Goal: Contribute content: Contribute content

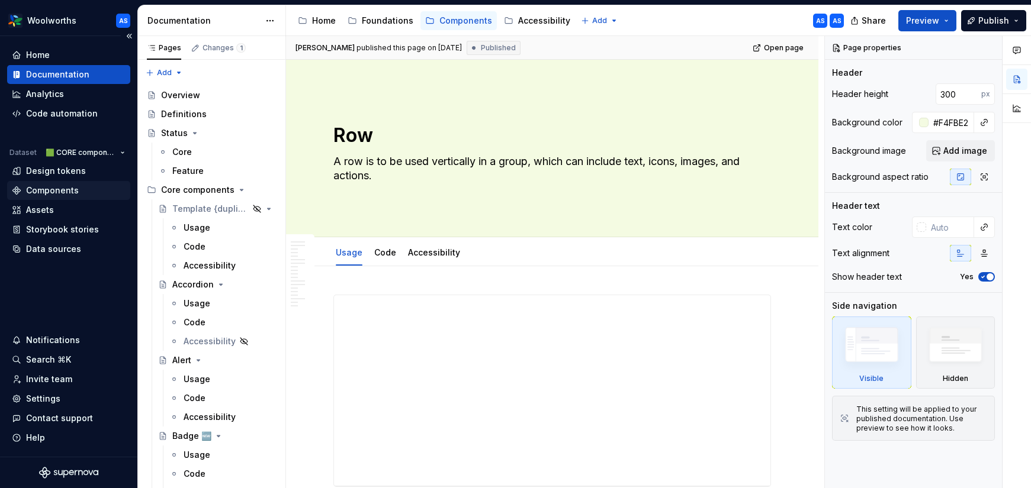
click at [81, 192] on div "Components" at bounding box center [69, 191] width 114 height 12
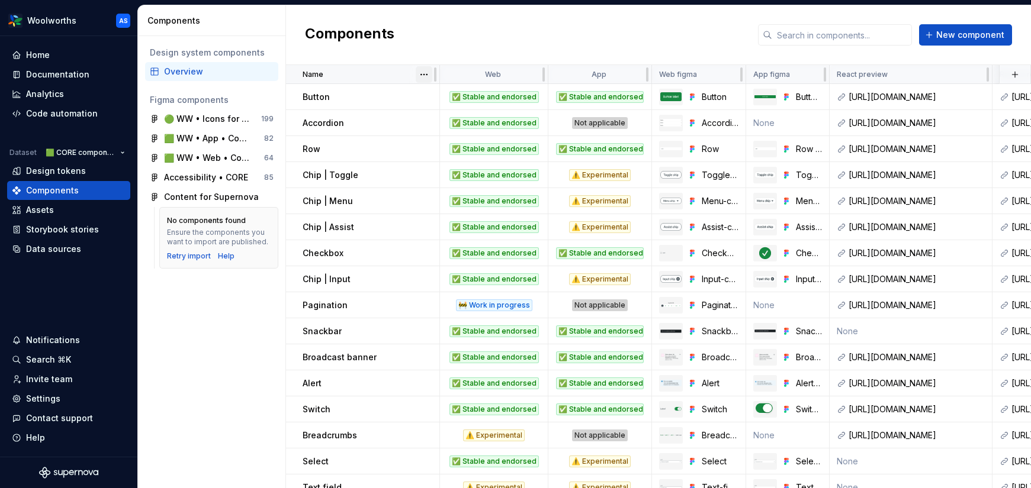
scroll to position [0, 1]
click at [426, 72] on html "Woolworths AS Home Documentation Analytics Code automation Dataset 🟩 CORE compo…" at bounding box center [515, 244] width 1031 height 488
click at [457, 96] on div "Sort ascending" at bounding box center [475, 98] width 77 height 12
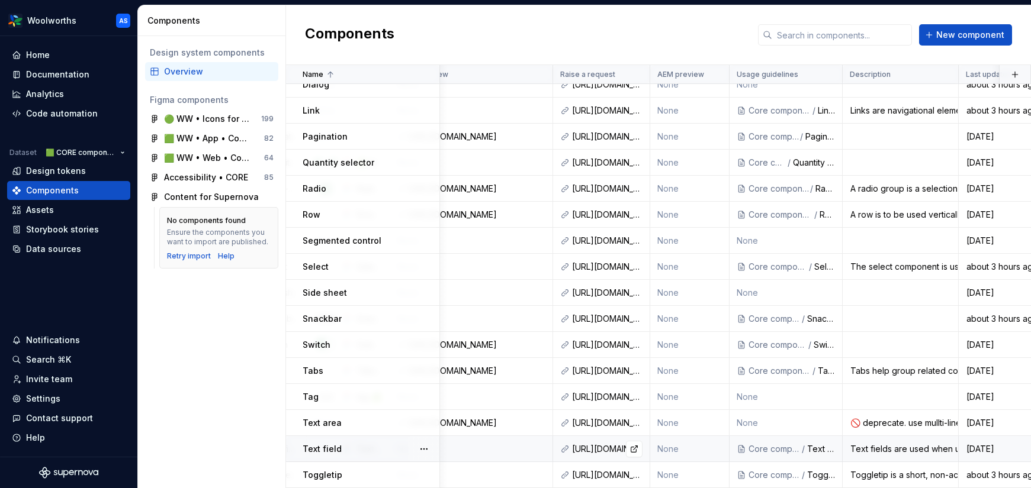
scroll to position [455, 0]
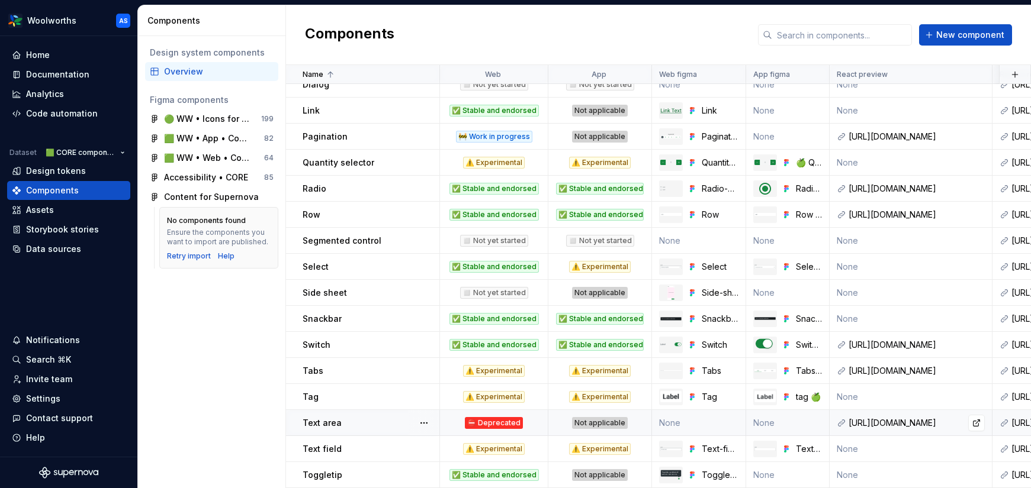
click at [908, 420] on div "[URL][DOMAIN_NAME]" at bounding box center [916, 423] width 136 height 12
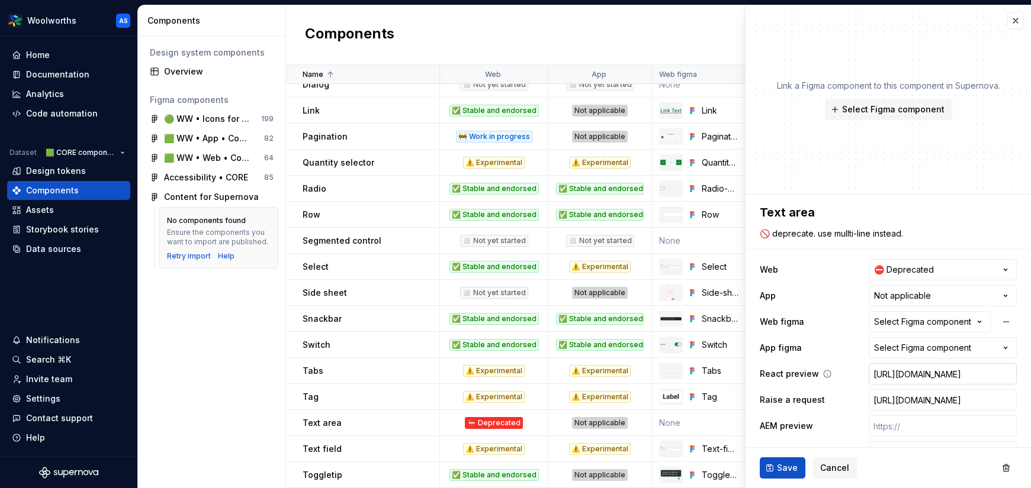
click at [926, 369] on input "[URL][DOMAIN_NAME]" at bounding box center [942, 373] width 148 height 21
type textarea "*"
click at [788, 469] on span "Save" at bounding box center [787, 468] width 21 height 12
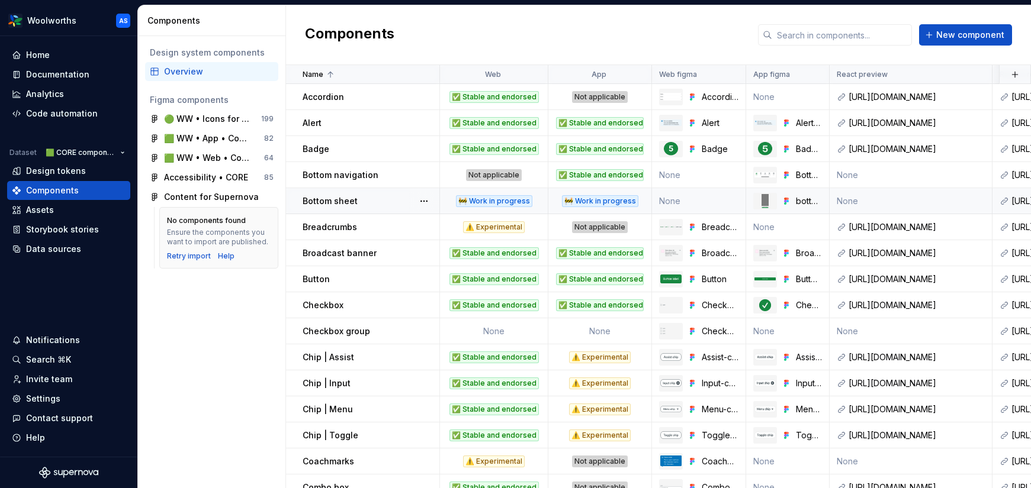
click at [696, 204] on td "None" at bounding box center [699, 201] width 94 height 26
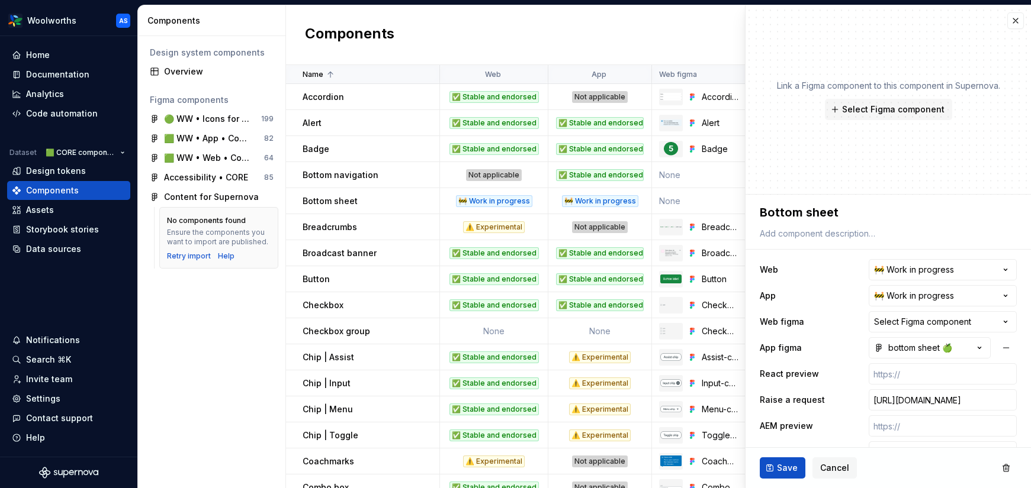
scroll to position [25, 0]
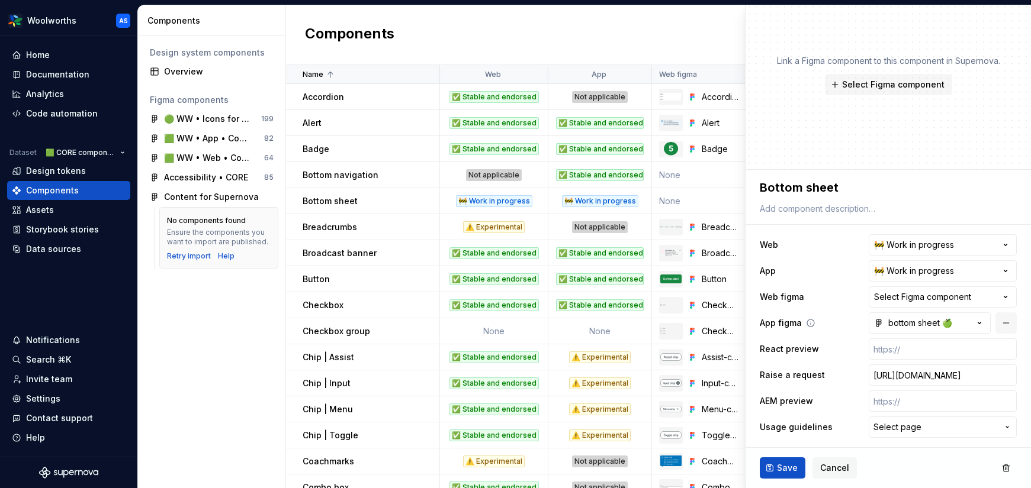
click at [1008, 323] on button "button" at bounding box center [1005, 323] width 21 height 21
click at [781, 464] on span "Save" at bounding box center [787, 468] width 21 height 12
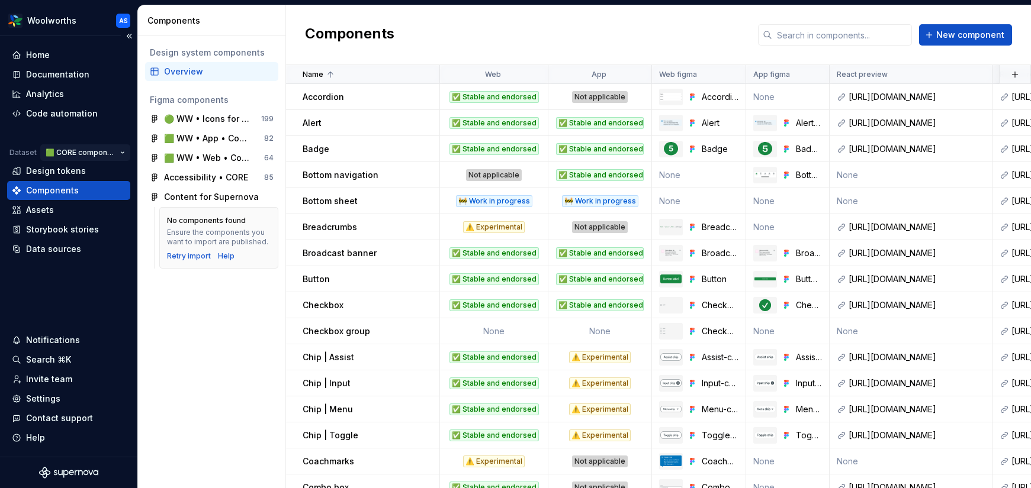
click at [100, 154] on html "Woolworths AS Home Documentation Analytics Code automation Dataset 🟩 CORE compo…" at bounding box center [515, 244] width 1031 height 488
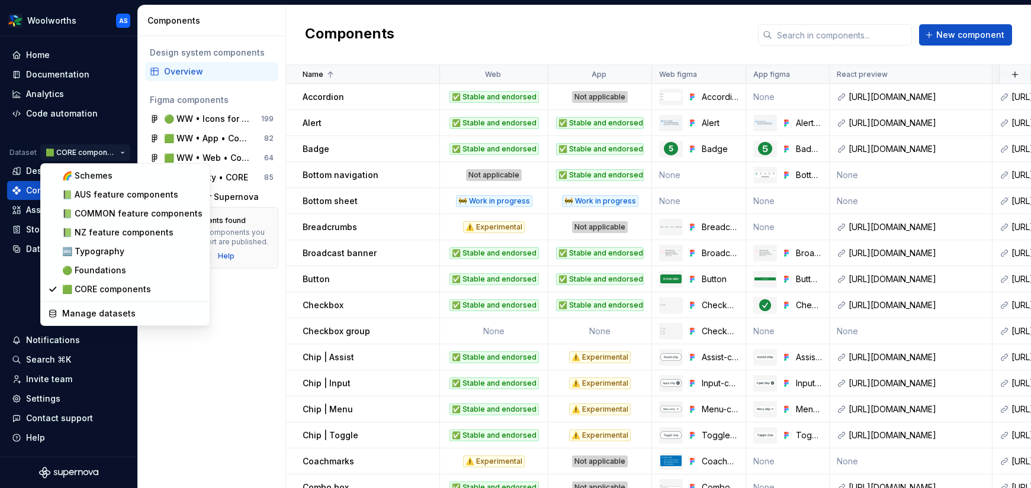
click at [100, 155] on html "Woolworths AS Home Documentation Analytics Code automation Dataset 🟩 CORE compo…" at bounding box center [515, 244] width 1031 height 488
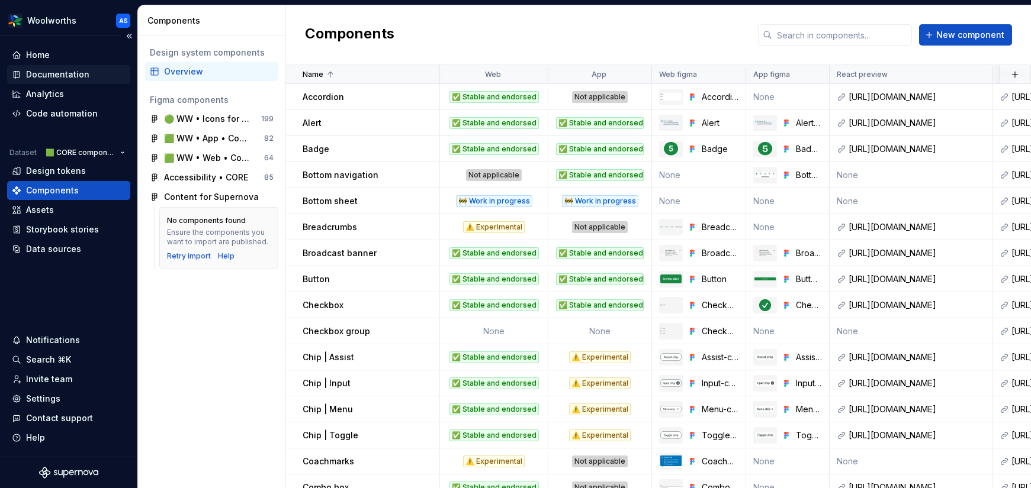
click at [67, 76] on div "Documentation" at bounding box center [57, 75] width 63 height 12
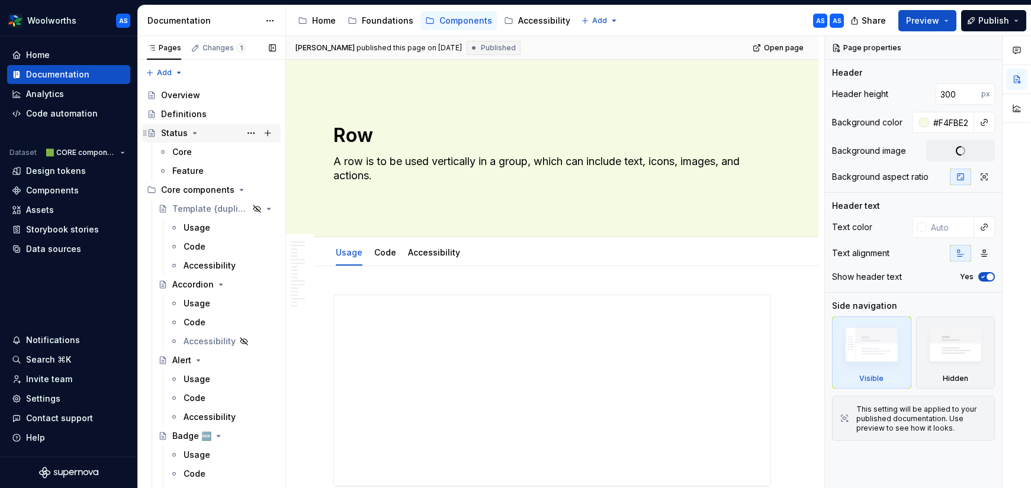
click at [198, 130] on div "Status" at bounding box center [218, 133] width 115 height 17
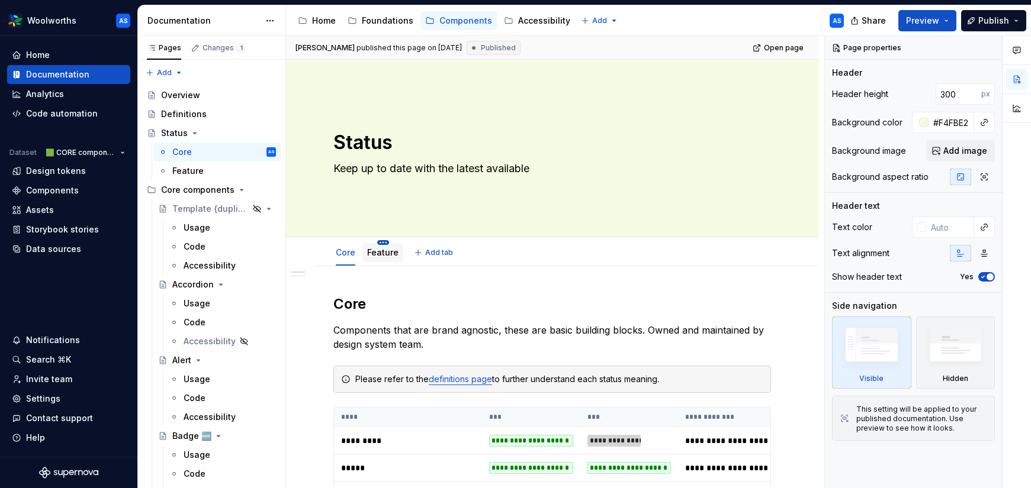
click at [385, 242] on html "Woolworths AS Home Documentation Analytics Code automation Dataset 🟩 CORE compo…" at bounding box center [515, 244] width 1031 height 488
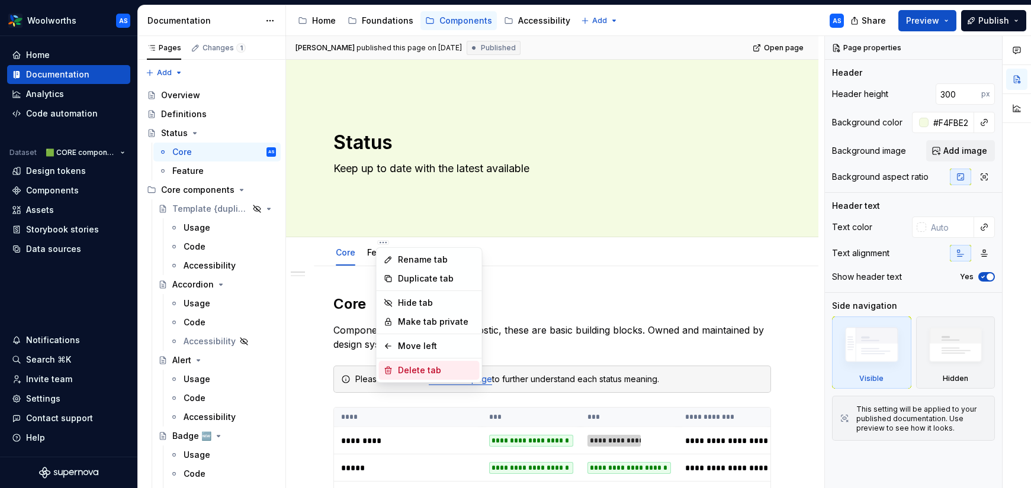
click at [435, 367] on div "Delete tab" at bounding box center [436, 371] width 77 height 12
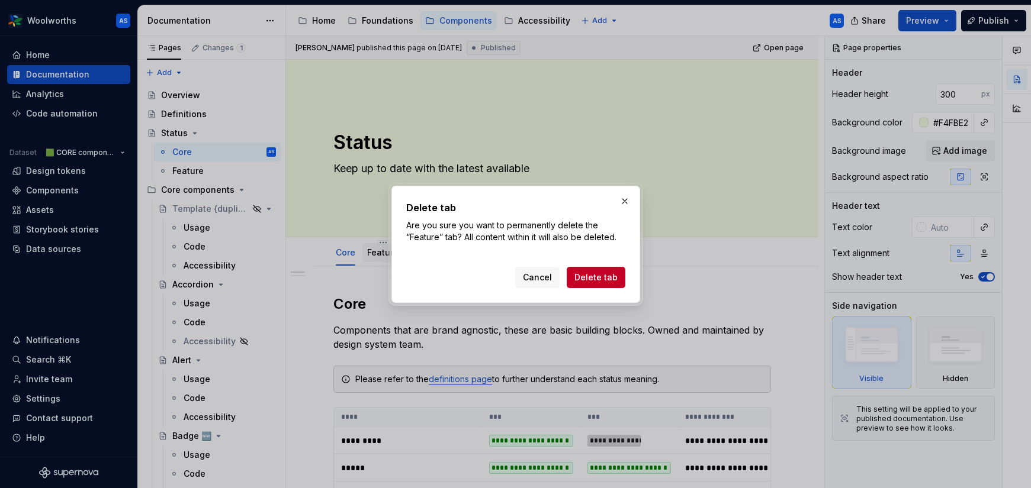
drag, startPoint x: 627, startPoint y: 200, endPoint x: 379, endPoint y: 251, distance: 252.6
click at [627, 200] on button "button" at bounding box center [624, 201] width 17 height 17
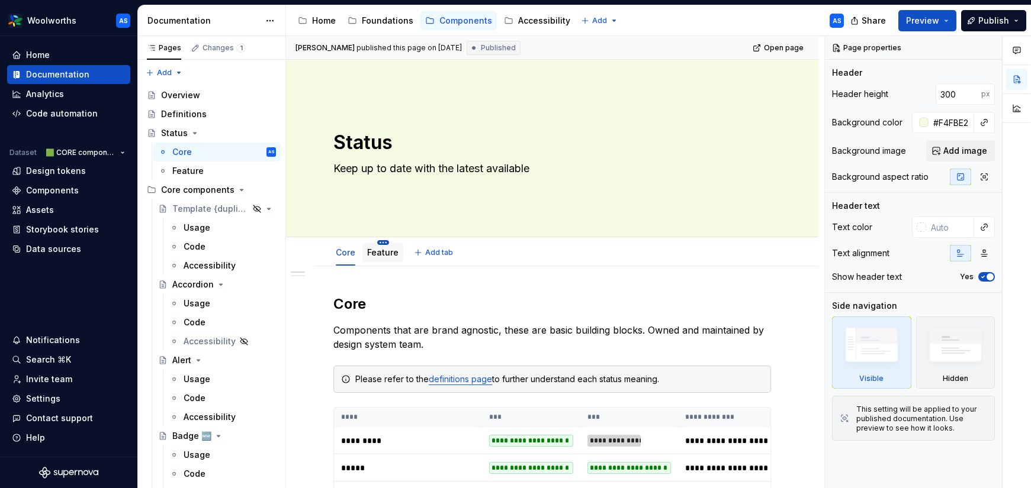
click at [383, 242] on html "Woolworths AS Home Documentation Analytics Code automation Dataset 🟩 CORE compo…" at bounding box center [515, 244] width 1031 height 488
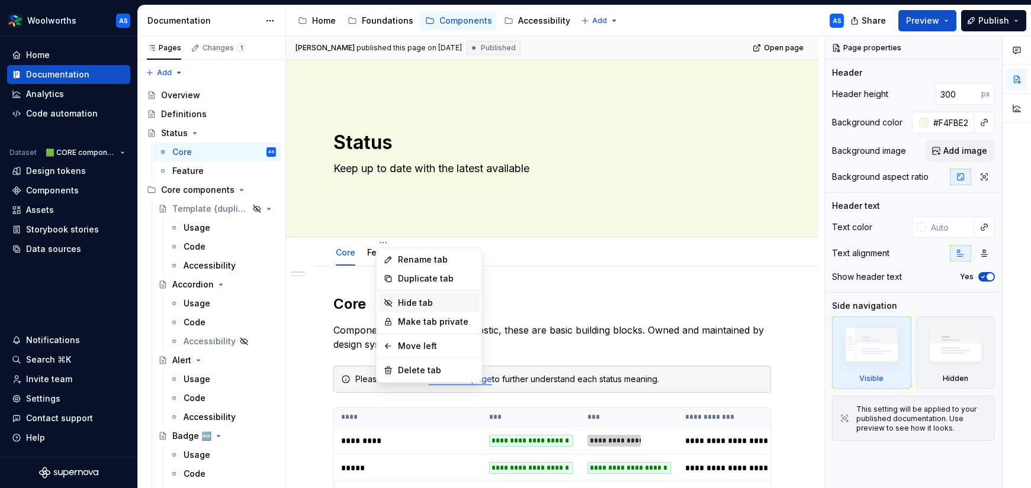
click at [440, 302] on div "Hide tab" at bounding box center [436, 303] width 77 height 12
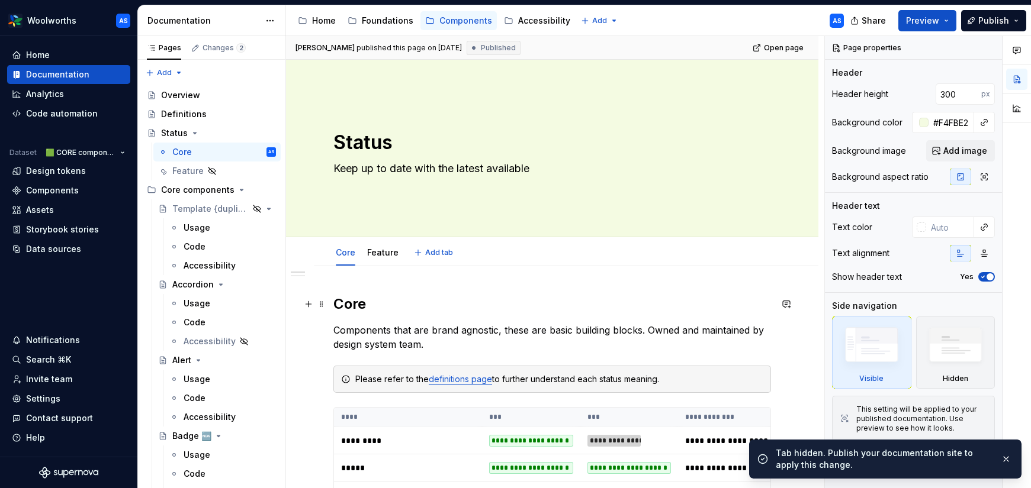
click at [392, 301] on h2 "Core" at bounding box center [551, 304] width 437 height 19
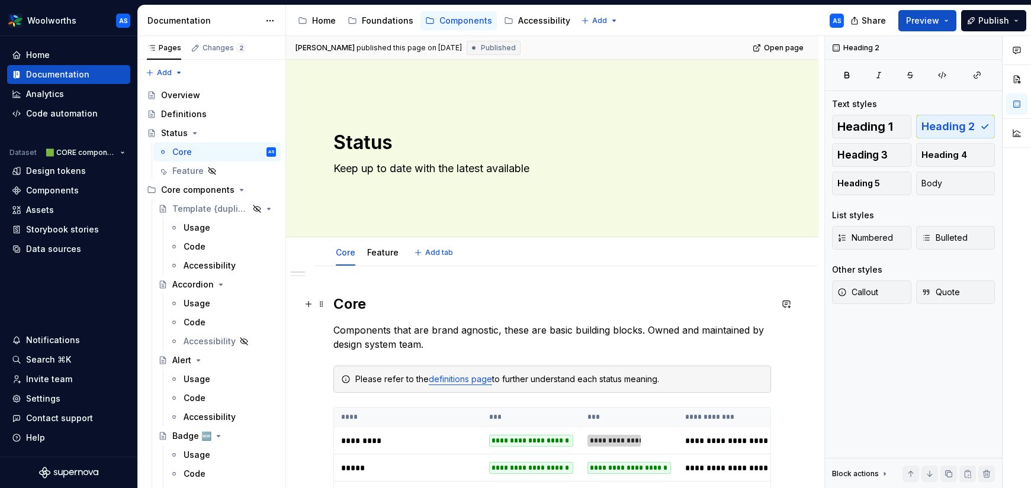
type textarea "*"
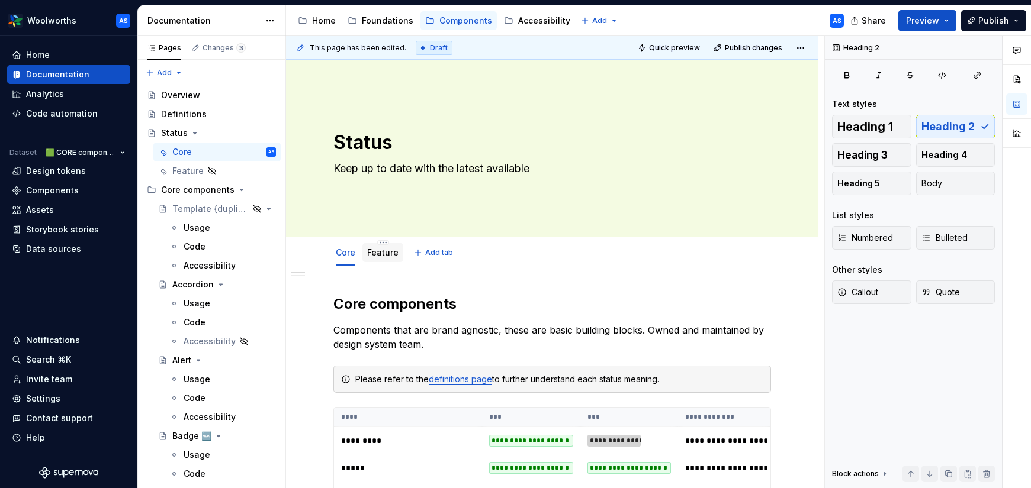
click at [373, 255] on link "Feature" at bounding box center [382, 252] width 31 height 10
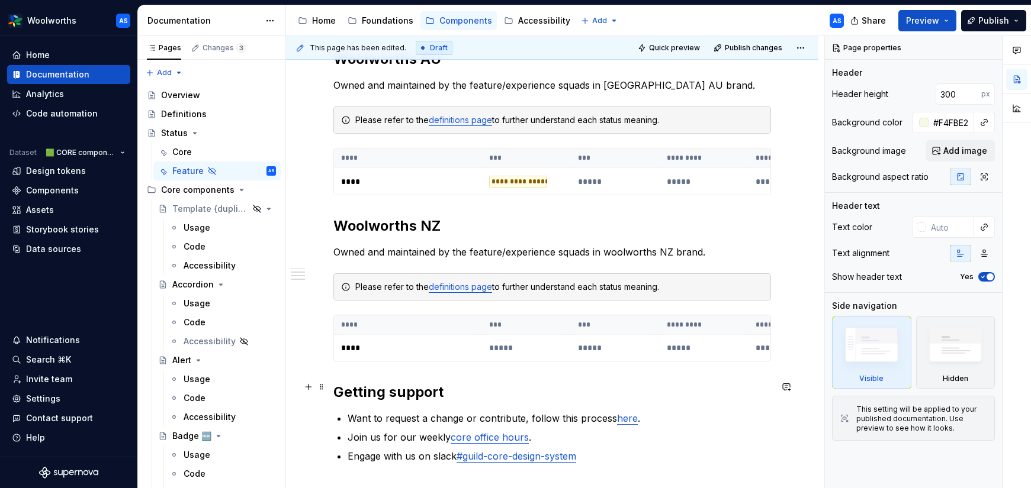
scroll to position [719, 0]
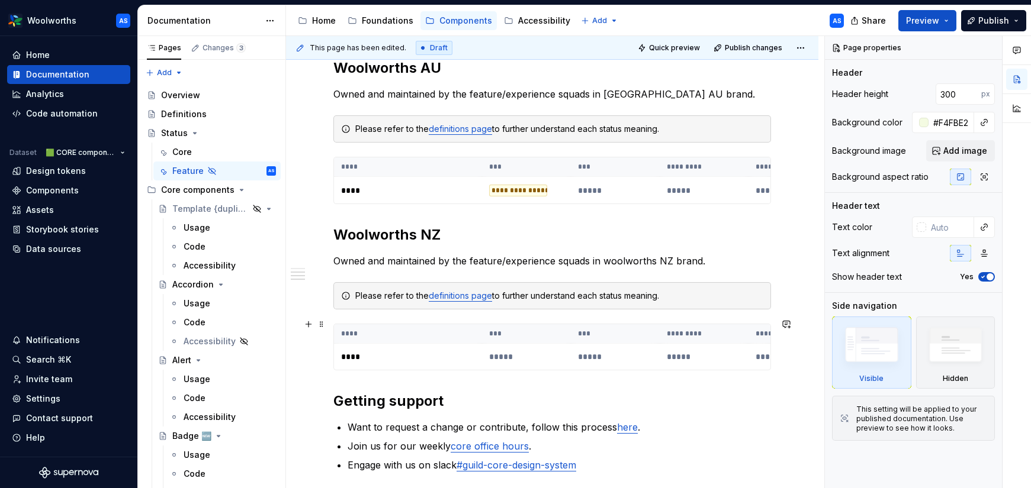
click at [365, 368] on div "**********" at bounding box center [551, 347] width 437 height 47
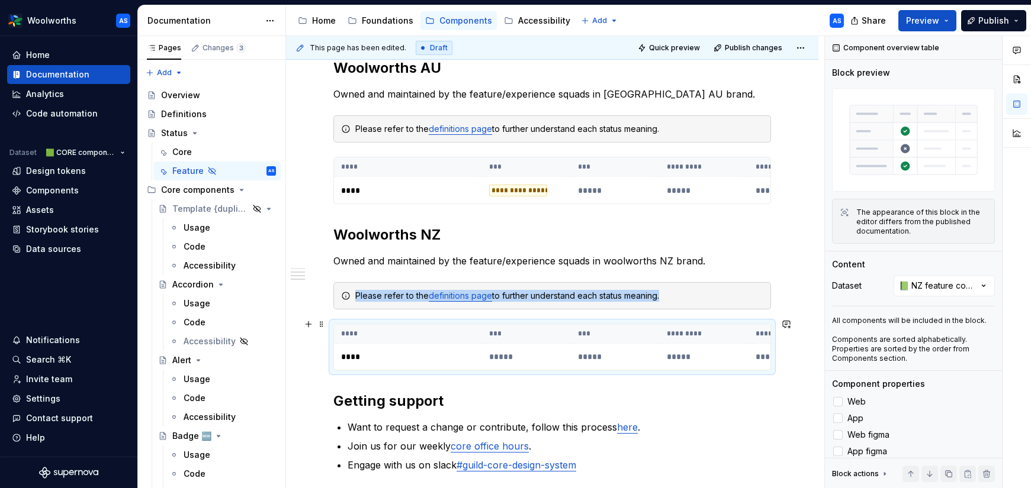
click at [368, 327] on th "****" at bounding box center [408, 334] width 148 height 20
type textarea "*"
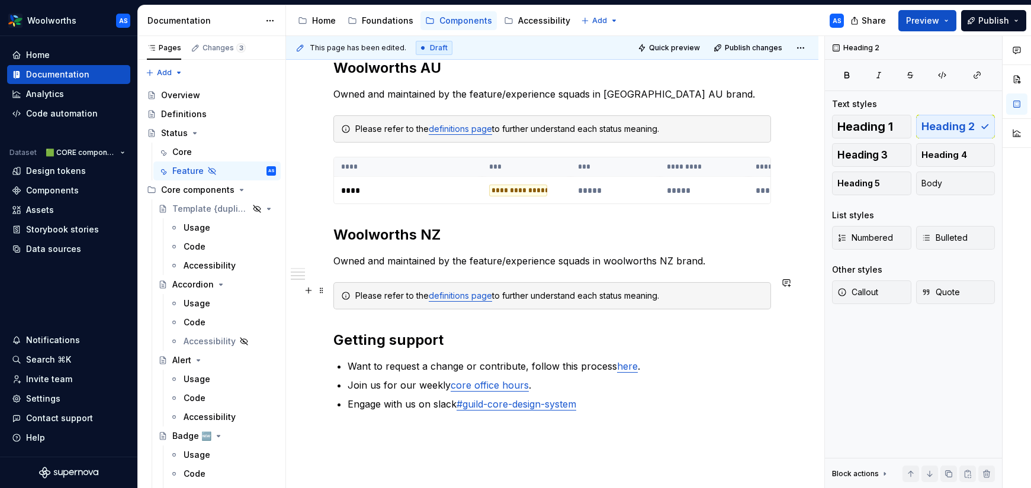
click at [374, 282] on div "Please refer to the definitions page to further understand each status meaning." at bounding box center [551, 295] width 437 height 27
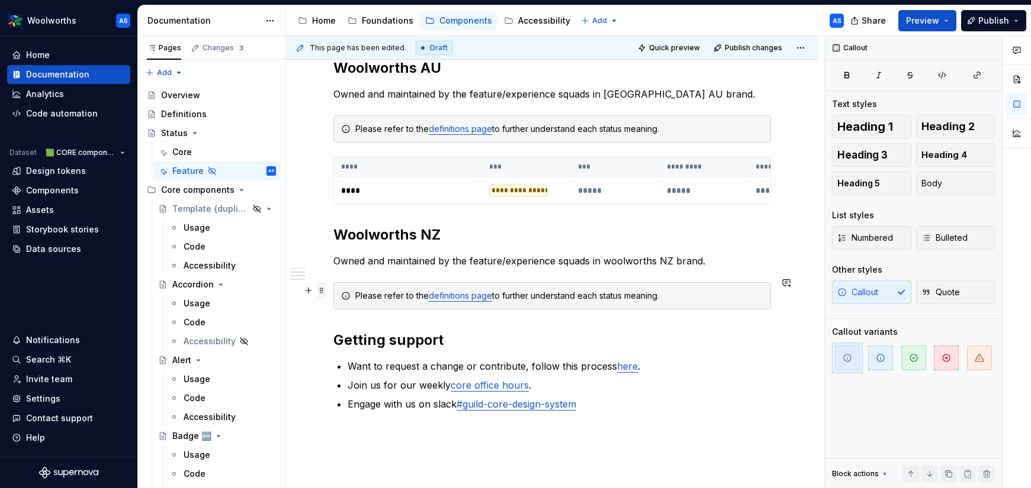
click at [317, 291] on span at bounding box center [321, 290] width 9 height 17
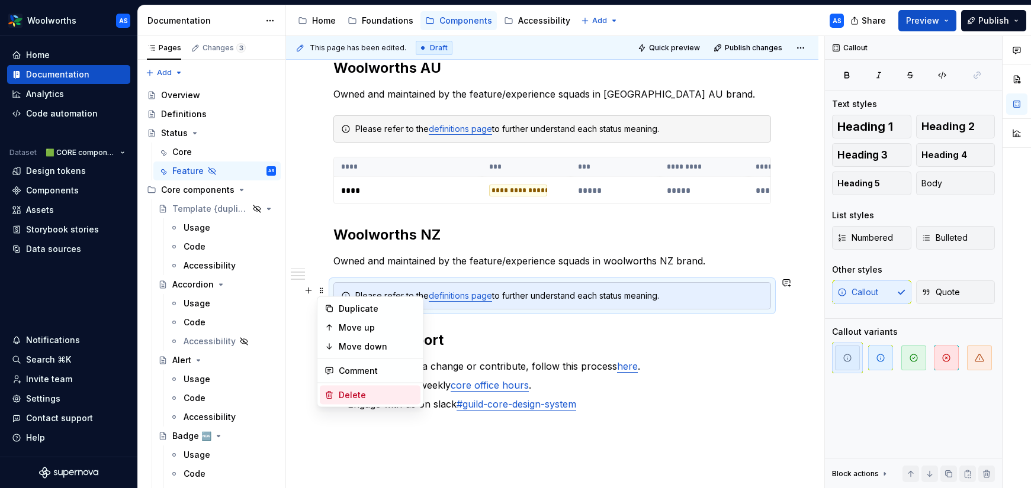
drag, startPoint x: 359, startPoint y: 394, endPoint x: 354, endPoint y: 265, distance: 128.6
click at [359, 393] on div "Delete" at bounding box center [377, 396] width 77 height 12
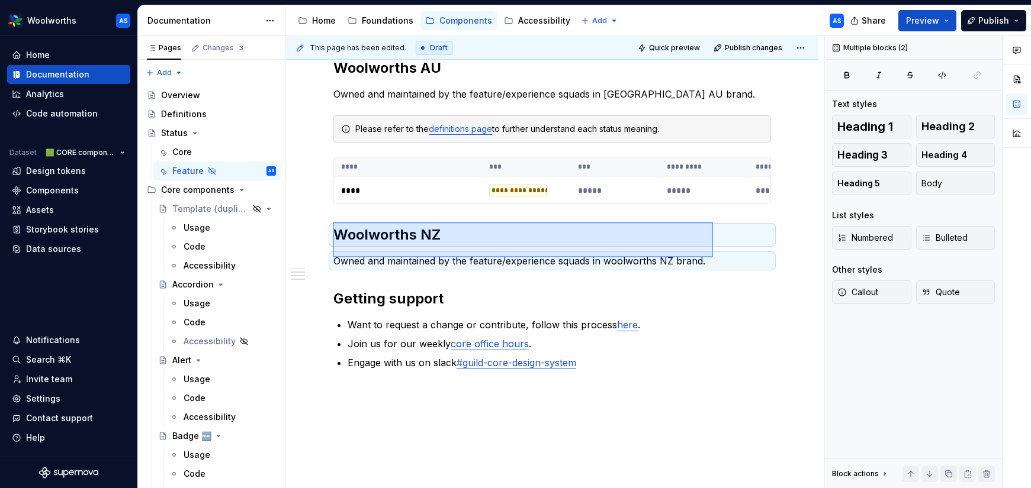
drag, startPoint x: 333, startPoint y: 222, endPoint x: 720, endPoint y: 258, distance: 389.4
click at [720, 258] on div "**********" at bounding box center [555, 262] width 538 height 453
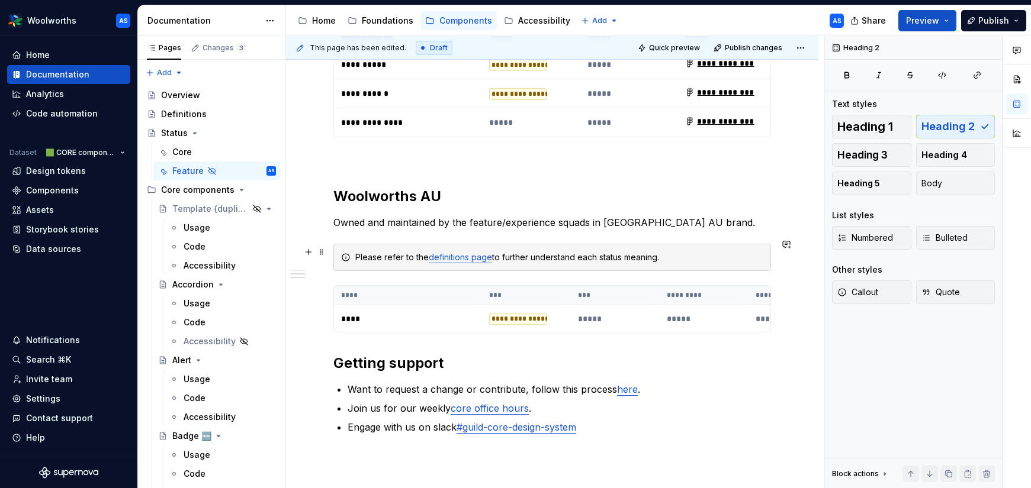
scroll to position [591, 0]
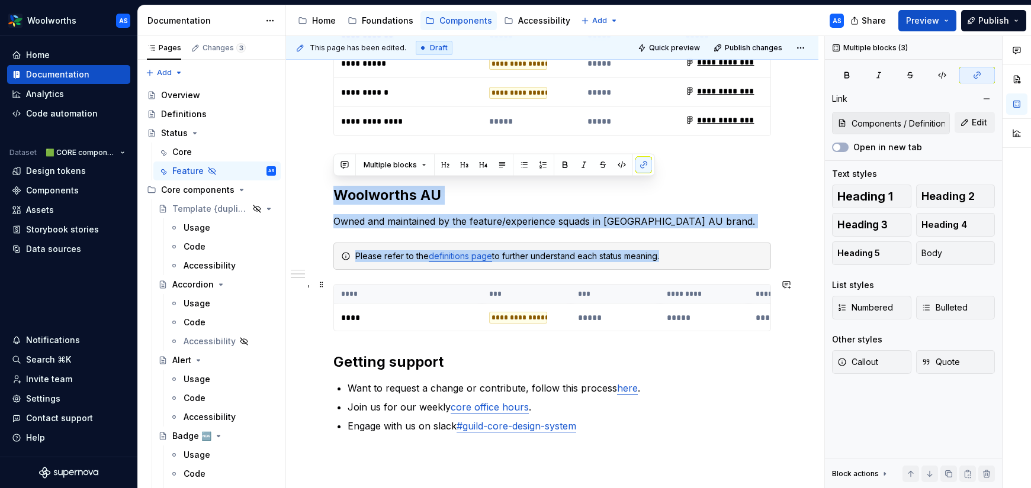
drag, startPoint x: 448, startPoint y: 285, endPoint x: 361, endPoint y: 289, distance: 87.1
click at [364, 294] on div "**********" at bounding box center [551, 68] width 437 height 730
click at [310, 163] on div "**********" at bounding box center [552, 134] width 532 height 919
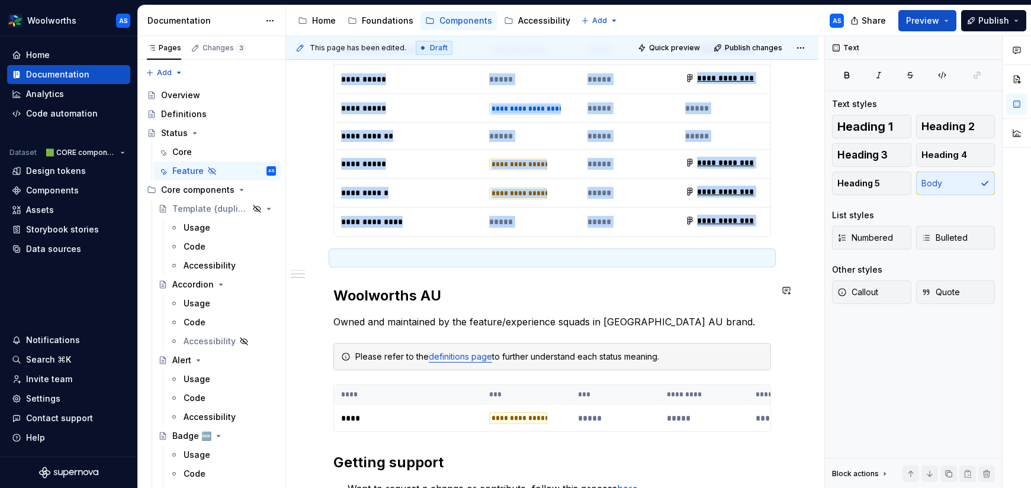
scroll to position [489, 0]
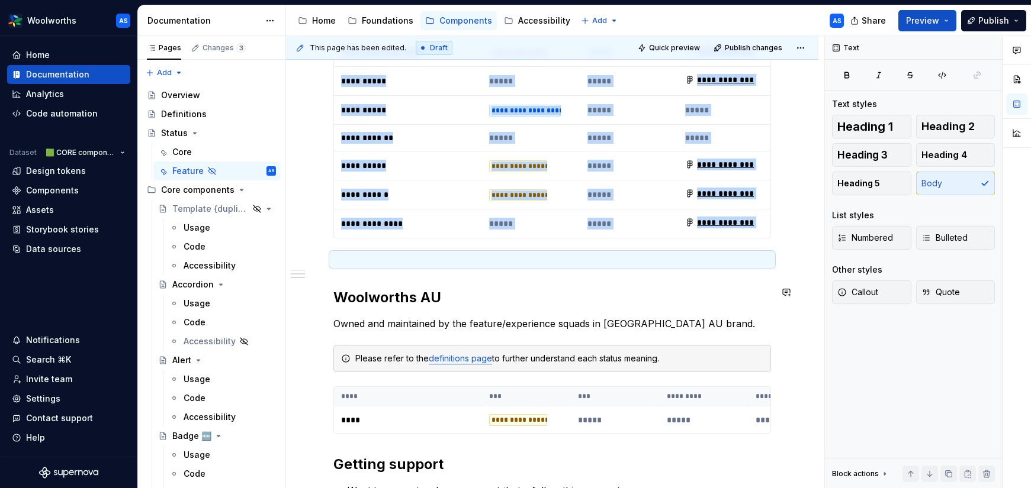
click at [332, 269] on div "**********" at bounding box center [552, 236] width 532 height 919
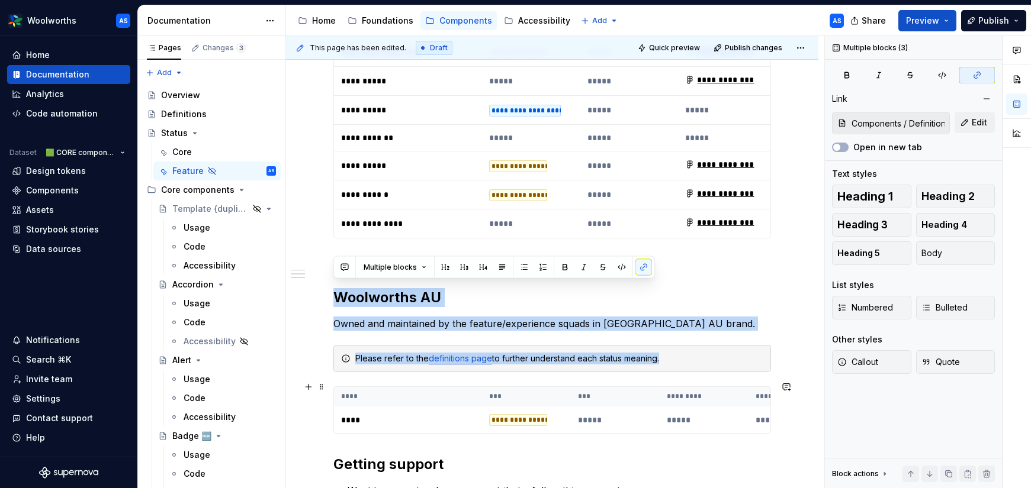
drag, startPoint x: 334, startPoint y: 283, endPoint x: 429, endPoint y: 411, distance: 159.5
click at [429, 411] on div "**********" at bounding box center [551, 171] width 437 height 730
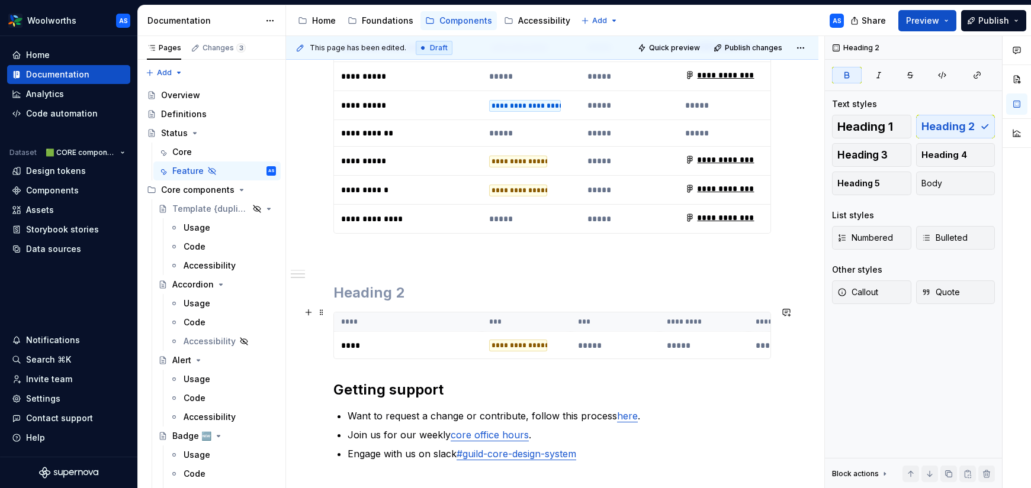
click at [363, 313] on th "****" at bounding box center [408, 323] width 148 height 20
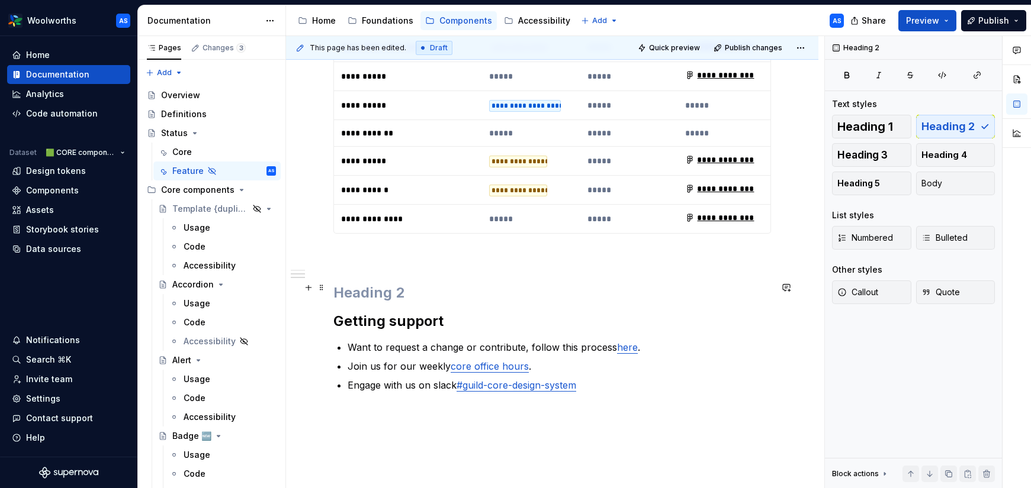
click at [353, 284] on h2 at bounding box center [551, 293] width 437 height 19
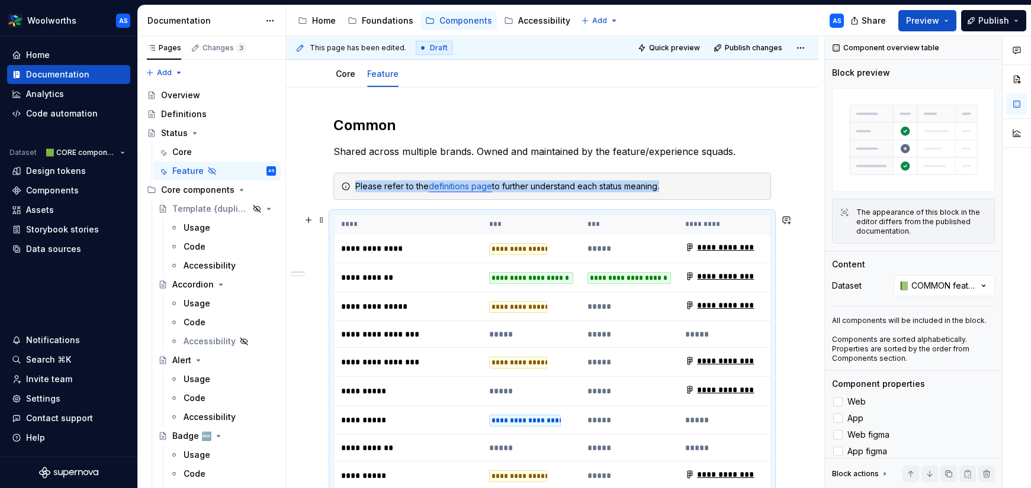
scroll to position [144, 0]
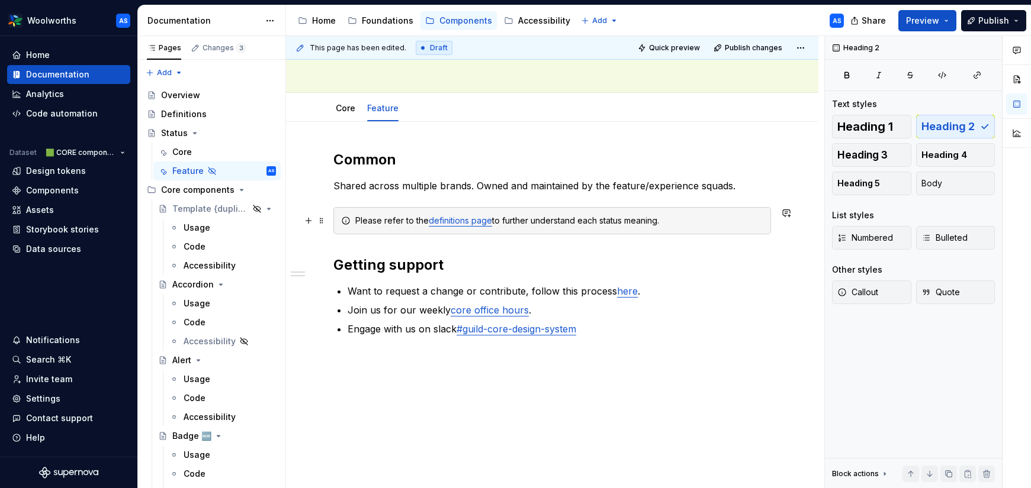
click at [333, 209] on div "Please refer to the definitions page to further understand each status meaning." at bounding box center [551, 220] width 437 height 27
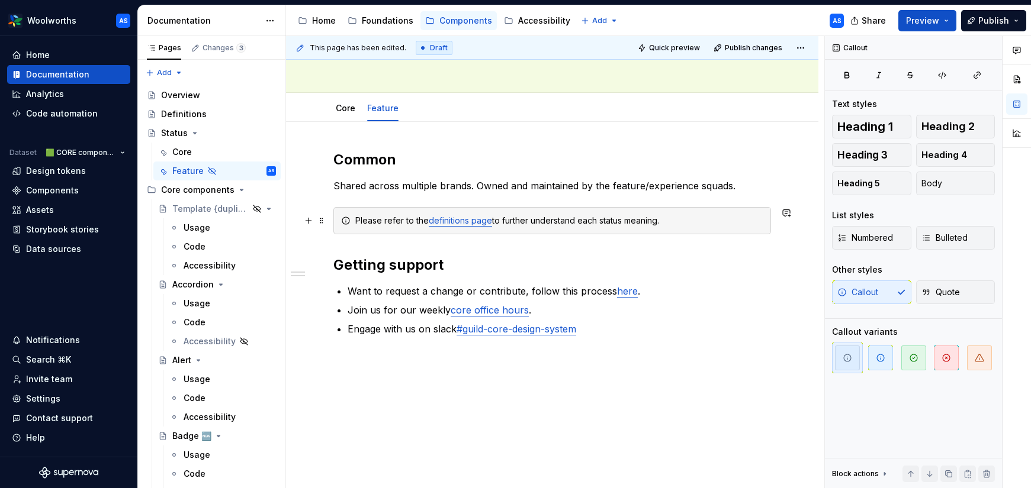
click at [369, 208] on div "Please refer to the definitions page to further understand each status meaning." at bounding box center [551, 220] width 437 height 27
click at [777, 210] on div "Common Shared across multiple brands. Owned and maintained by the feature/exper…" at bounding box center [552, 309] width 532 height 375
click at [784, 217] on button "button" at bounding box center [786, 213] width 17 height 17
click at [784, 210] on button "button" at bounding box center [786, 213] width 17 height 17
click at [325, 221] on span at bounding box center [321, 221] width 9 height 17
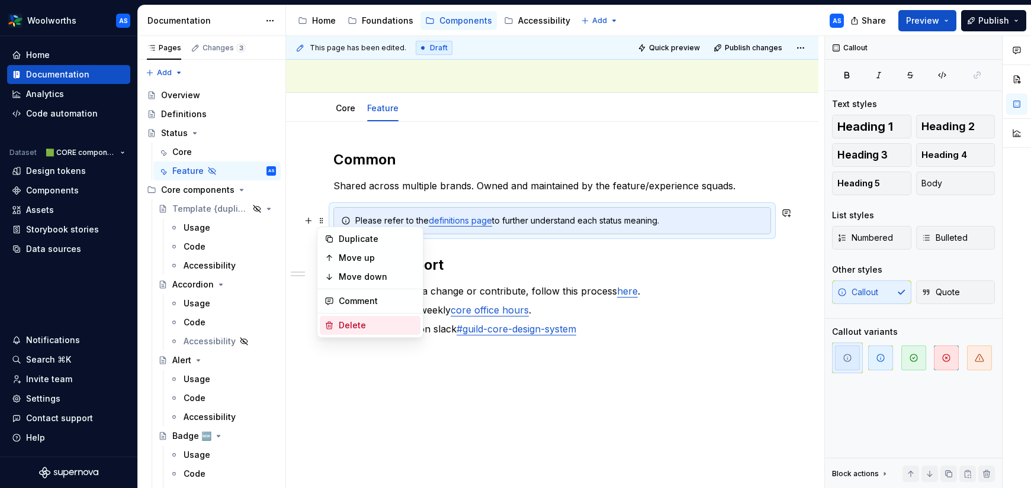
click at [361, 326] on div "Delete" at bounding box center [377, 326] width 77 height 12
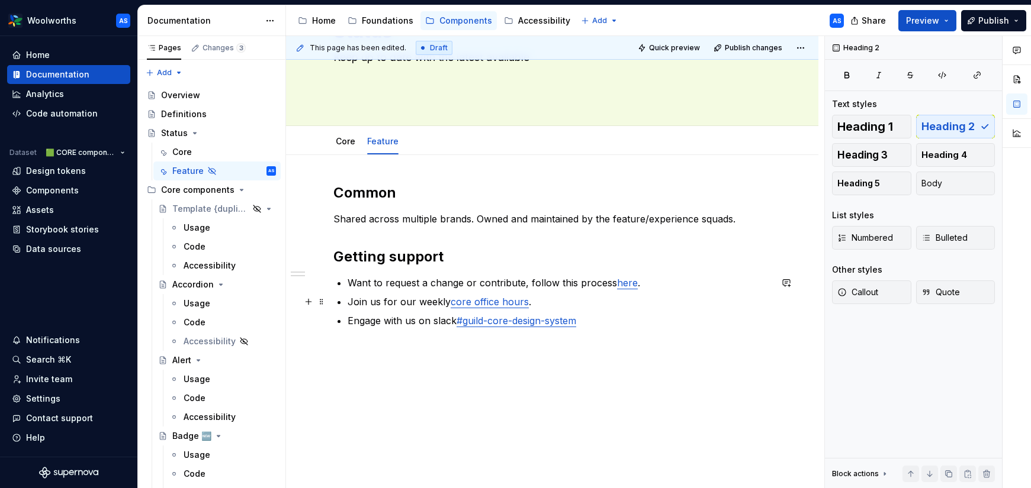
scroll to position [111, 0]
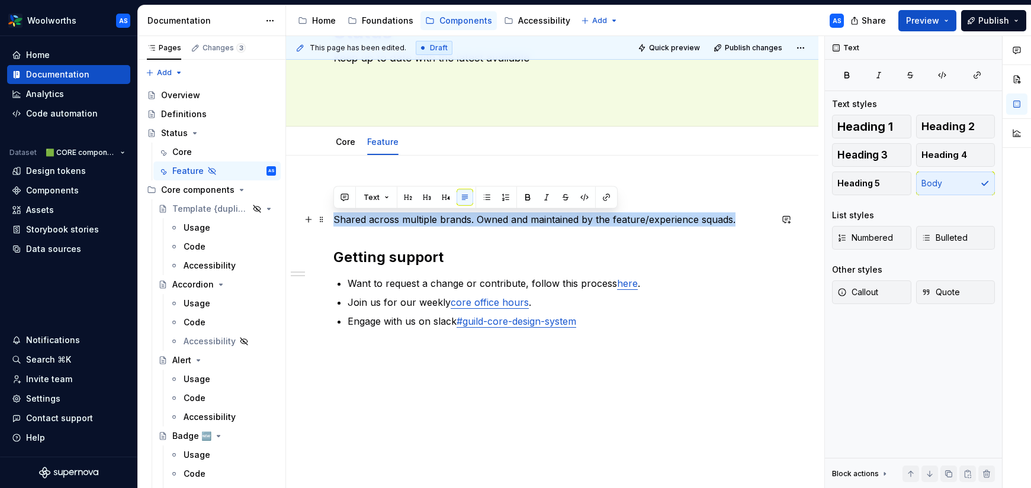
drag, startPoint x: 738, startPoint y: 220, endPoint x: 331, endPoint y: 217, distance: 407.3
click at [332, 217] on div "Common Shared across multiple brands. Owned and maintained by the feature/exper…" at bounding box center [552, 323] width 532 height 334
click at [745, 219] on p "Shared across multiple brands. Owned and maintained by the feature/experience s…" at bounding box center [551, 220] width 437 height 14
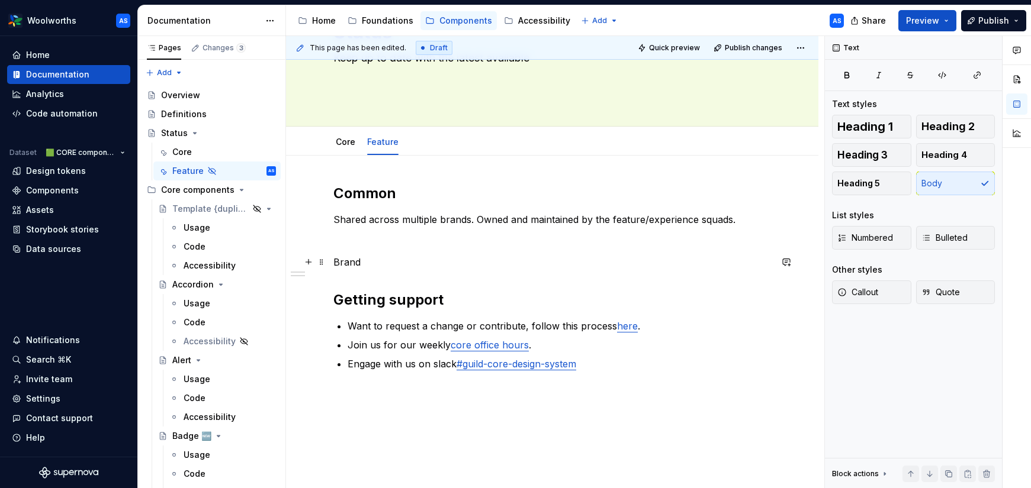
click at [345, 262] on p "Brand" at bounding box center [551, 262] width 437 height 14
click at [366, 191] on strong "Common" at bounding box center [364, 193] width 63 height 17
click at [350, 262] on p "Brand" at bounding box center [551, 262] width 437 height 14
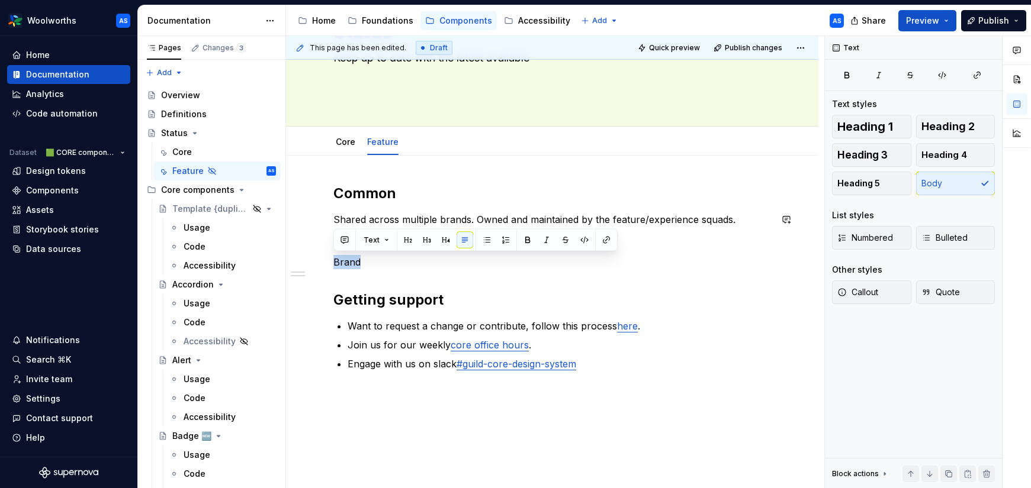
click at [407, 242] on button "button" at bounding box center [408, 240] width 17 height 17
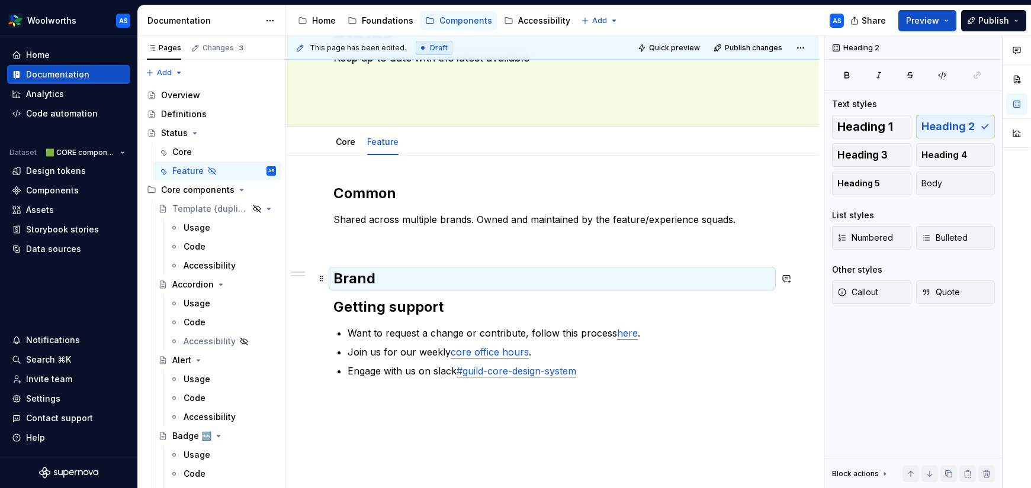
click at [394, 276] on h2 "Brand" at bounding box center [551, 278] width 437 height 19
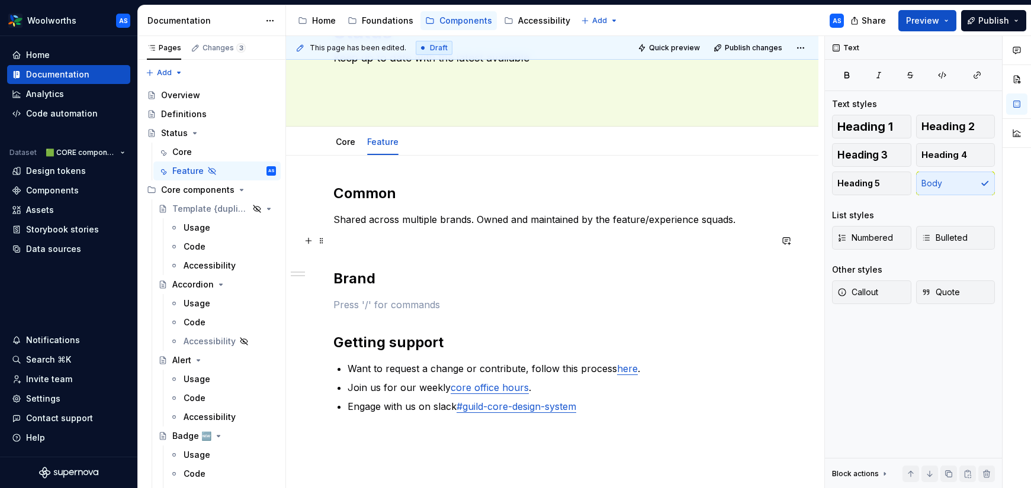
click at [395, 235] on p at bounding box center [551, 241] width 437 height 14
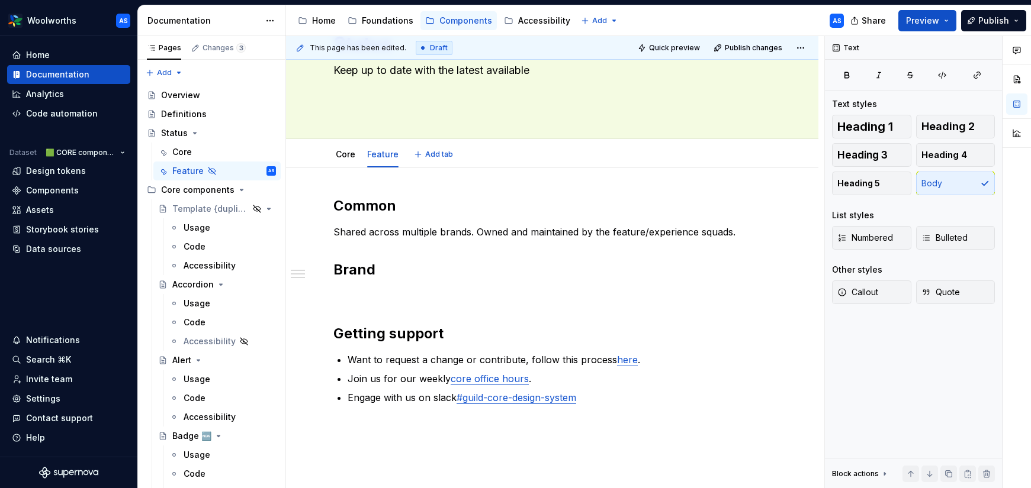
scroll to position [94, 0]
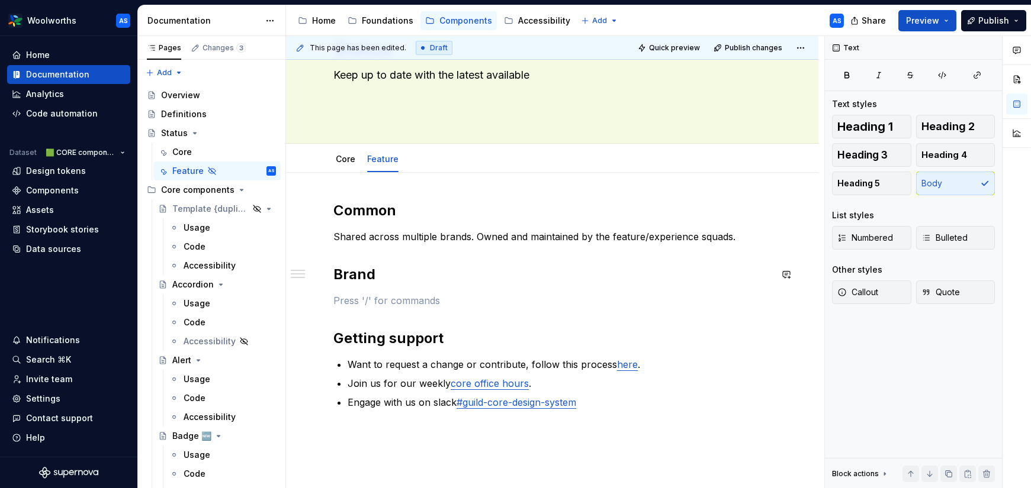
click at [383, 287] on div "Common Shared across multiple brands. Owned and maintained by the feature/exper…" at bounding box center [551, 305] width 437 height 208
click at [734, 233] on p "Shared across multiple brands. Owned and maintained by the feature/experience s…" at bounding box center [551, 237] width 437 height 14
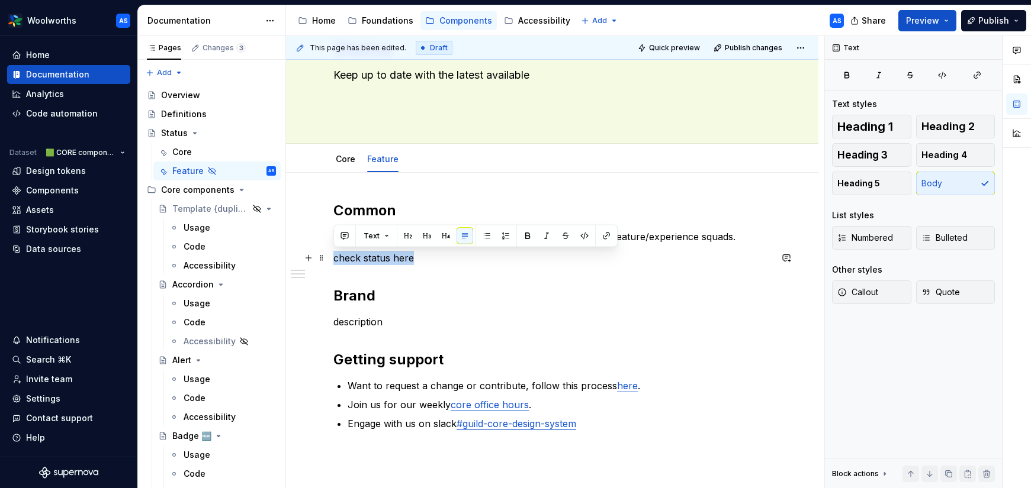
drag, startPoint x: 411, startPoint y: 257, endPoint x: 333, endPoint y: 257, distance: 77.5
click at [334, 257] on p "check status here" at bounding box center [551, 258] width 437 height 14
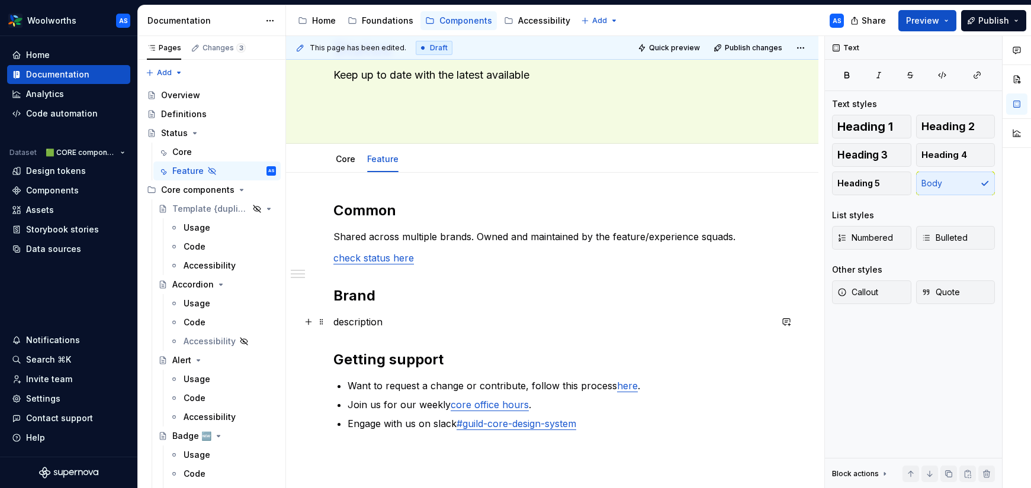
click at [394, 321] on p "description" at bounding box center [551, 322] width 437 height 14
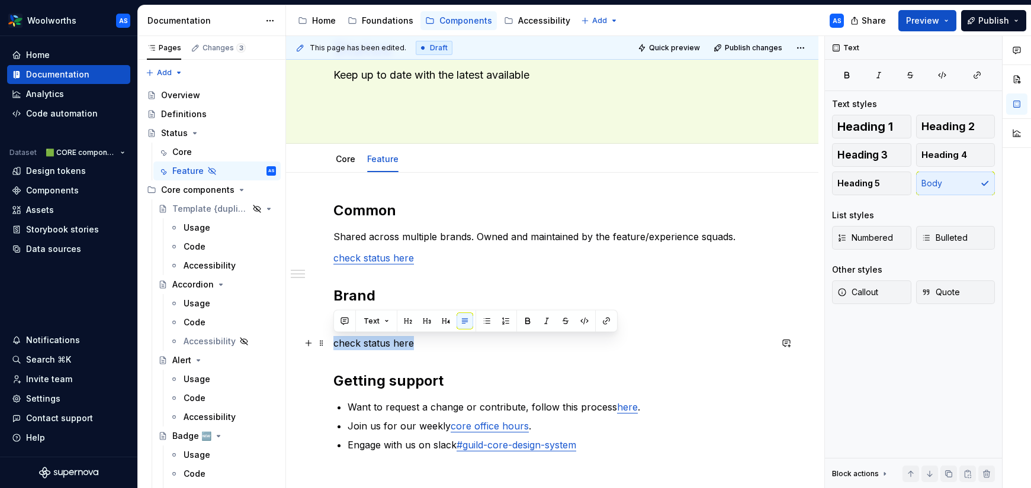
drag, startPoint x: 421, startPoint y: 340, endPoint x: 332, endPoint y: 343, distance: 89.4
click at [332, 343] on div "Common Shared across multiple brands. Owned and maintained by the feature/exper…" at bounding box center [552, 393] width 532 height 440
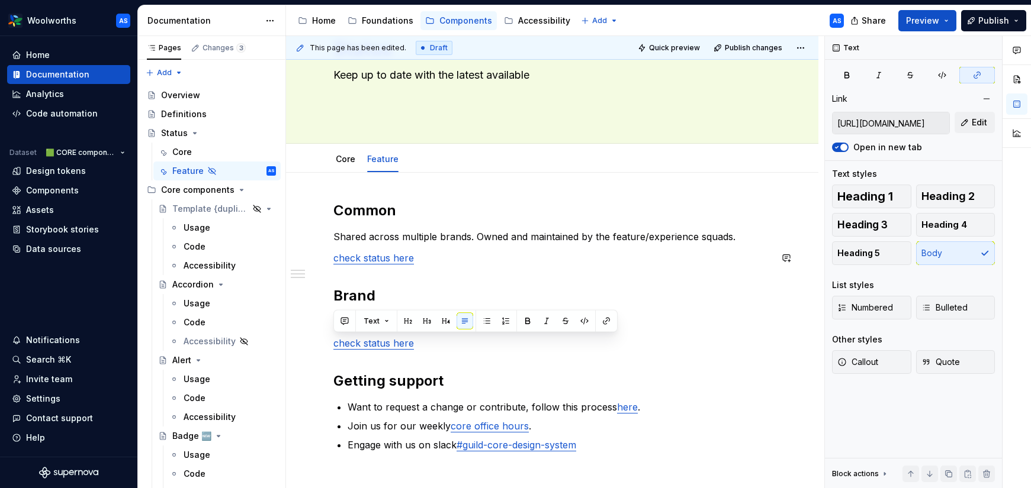
click at [406, 280] on div "Common Shared across multiple brands. Owned and maintained by the feature/exper…" at bounding box center [551, 326] width 437 height 251
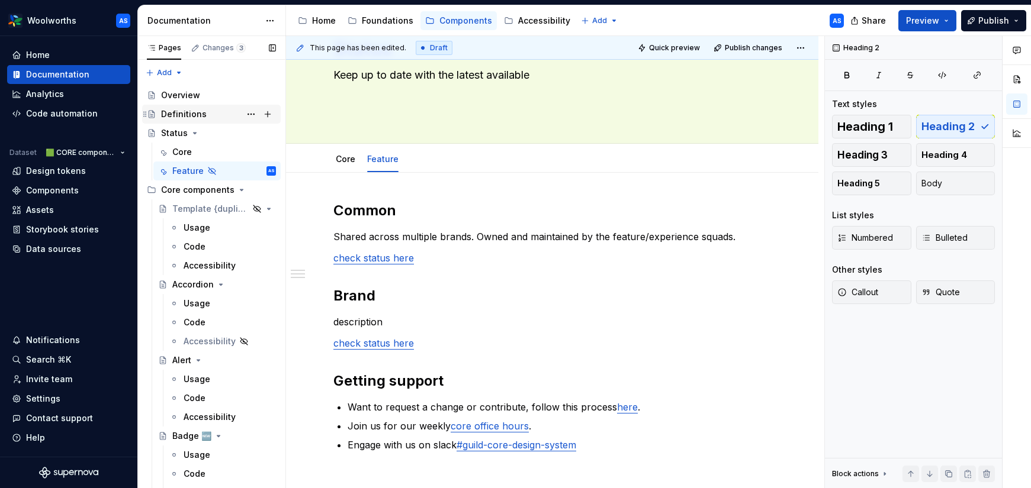
click at [197, 115] on div "Definitions" at bounding box center [184, 114] width 46 height 12
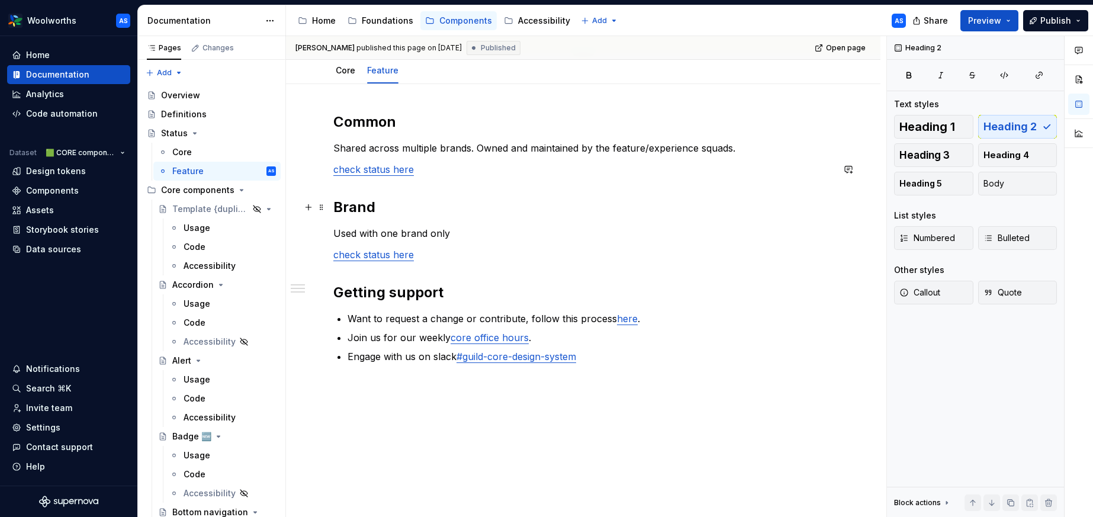
scroll to position [198, 0]
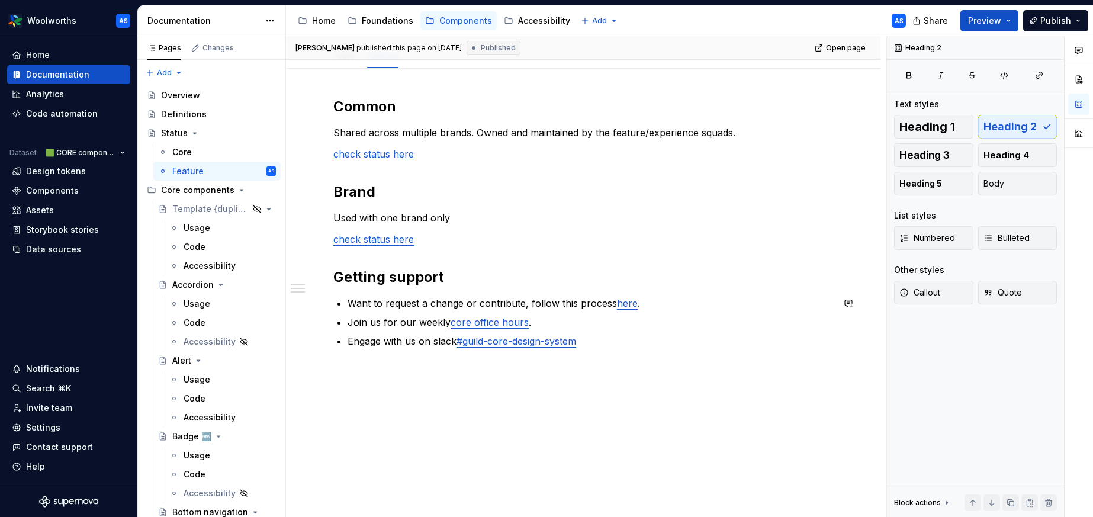
click at [539, 439] on div "Common Shared across multiple brands. Owned and maintained by the feature/exper…" at bounding box center [583, 293] width 594 height 449
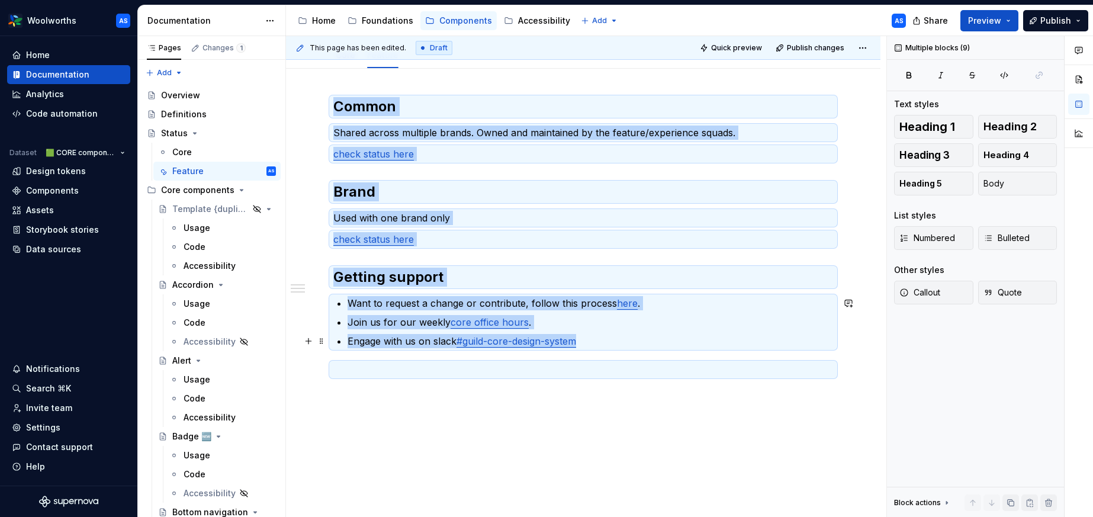
copy div "Common Shared across multiple brands. Owned and maintained by the feature/exper…"
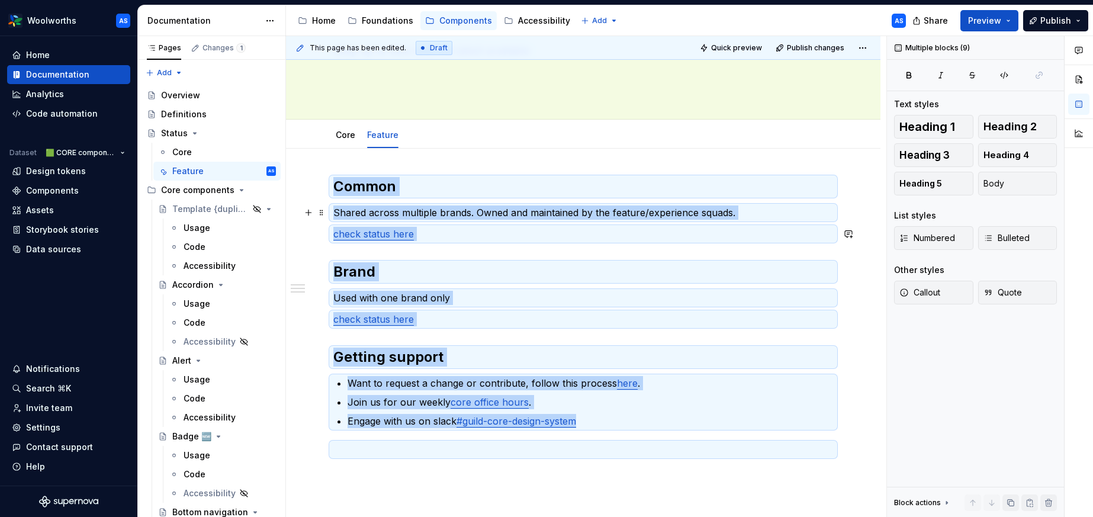
scroll to position [0, 0]
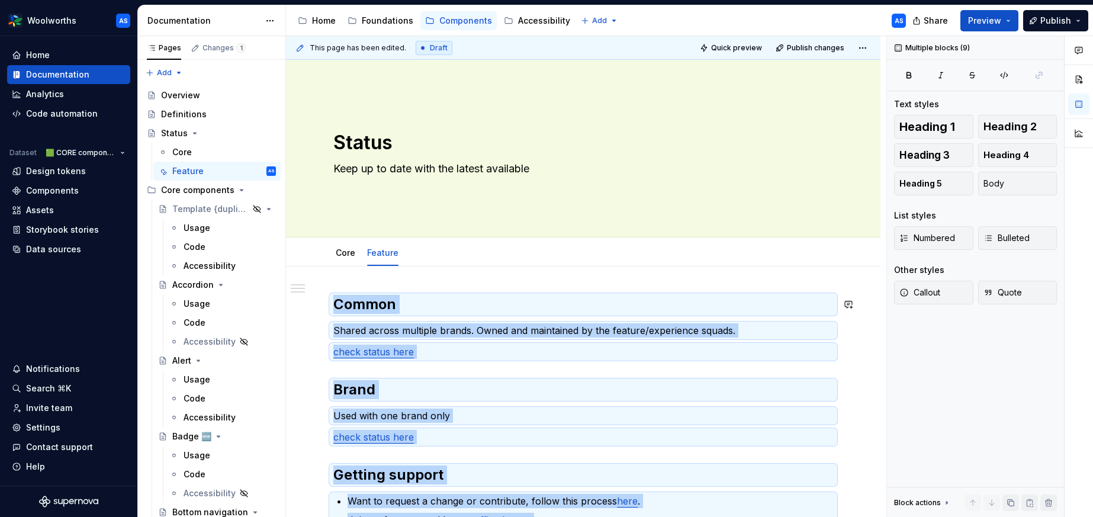
copy div "Common Shared across multiple brands. Owned and maintained by the feature/exper…"
click at [78, 20] on html "Woolworths AS Home Documentation Analytics Code automation Dataset 🟩 CORE compo…" at bounding box center [546, 258] width 1093 height 517
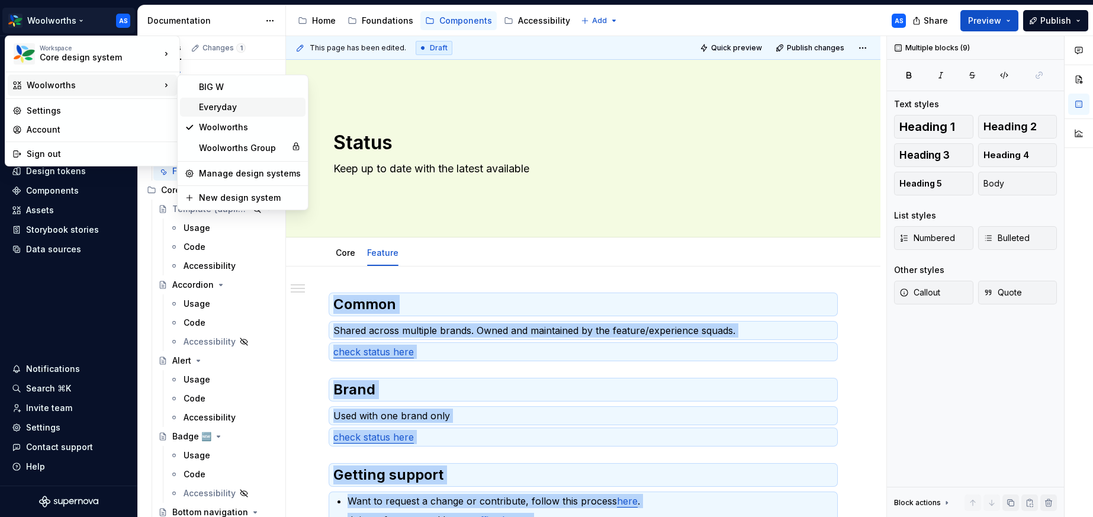
click at [239, 104] on div "Everyday" at bounding box center [250, 107] width 102 height 12
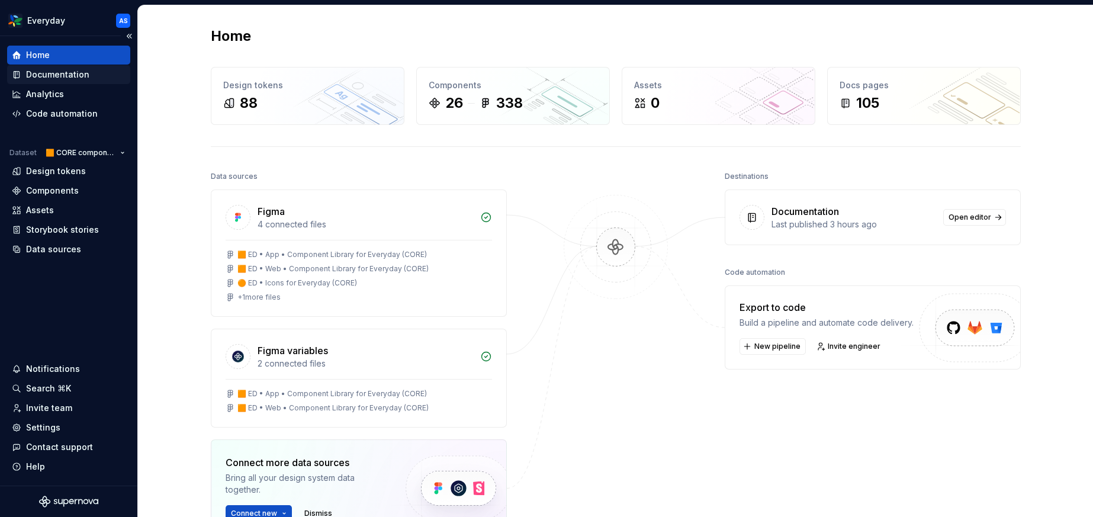
click at [59, 72] on div "Documentation" at bounding box center [57, 75] width 63 height 12
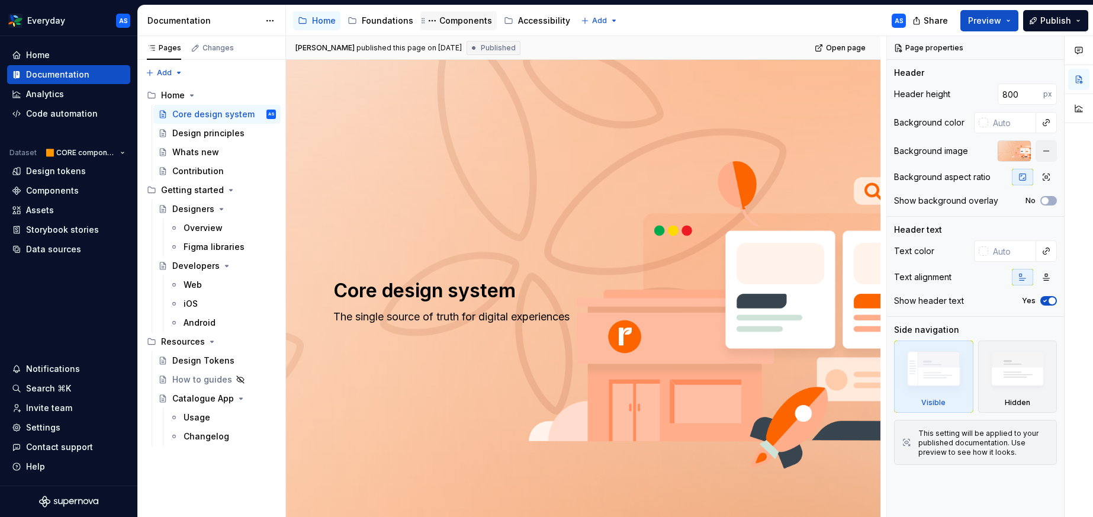
click at [453, 25] on div "Components" at bounding box center [465, 21] width 53 height 12
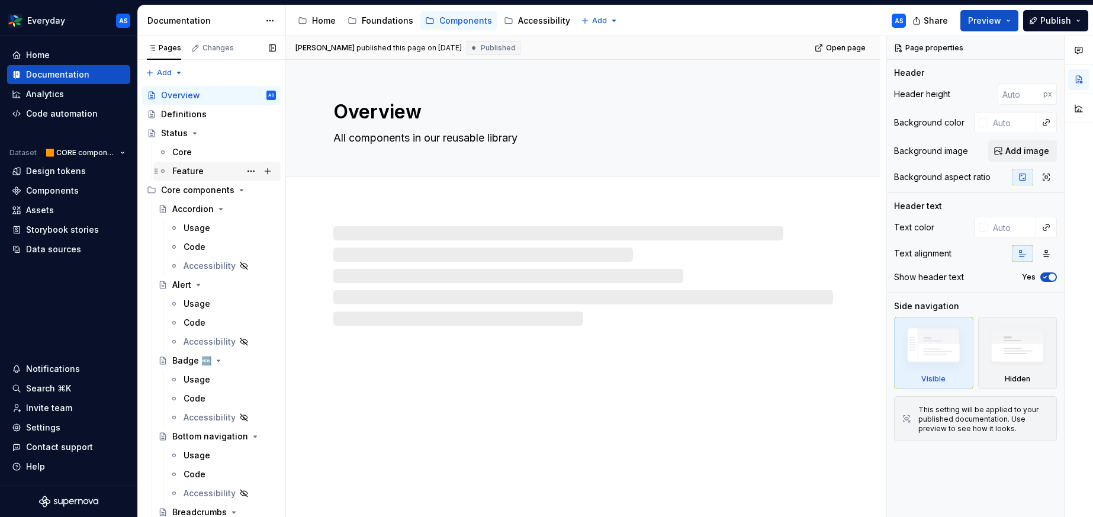
click at [192, 166] on div "Feature" at bounding box center [187, 171] width 31 height 12
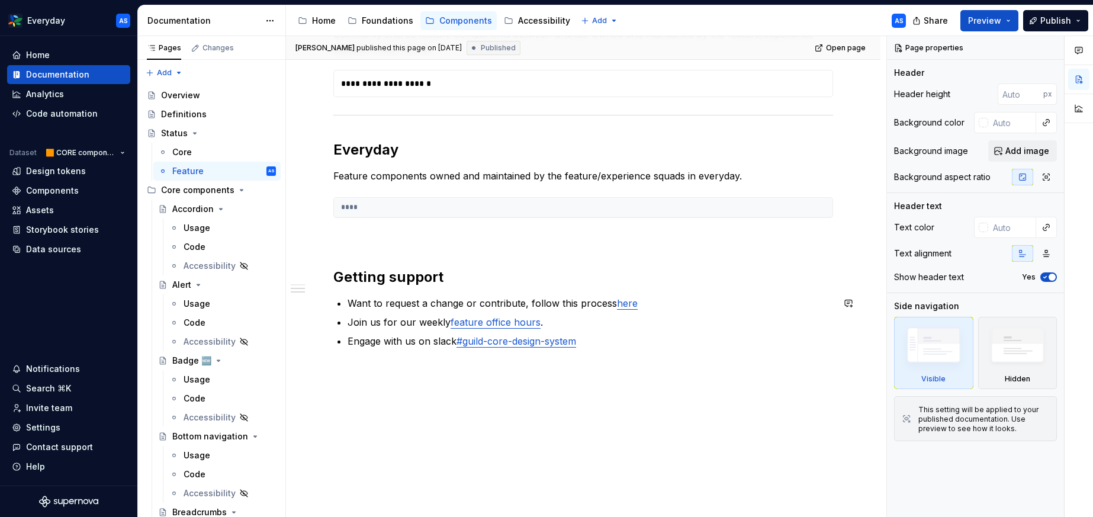
click at [426, 426] on div "**********" at bounding box center [583, 243] width 594 height 547
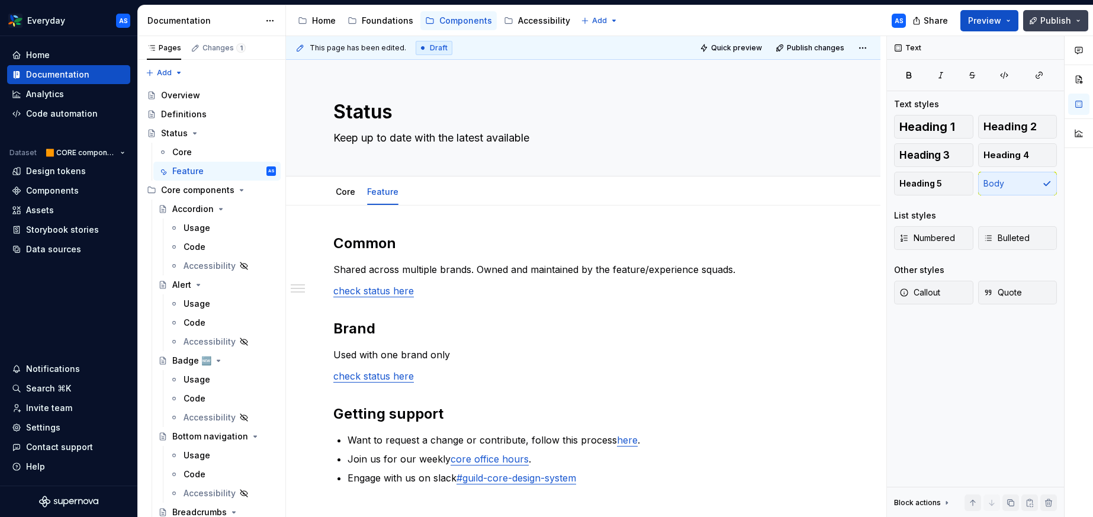
click at [1030, 13] on button "Publish" at bounding box center [1055, 20] width 65 height 21
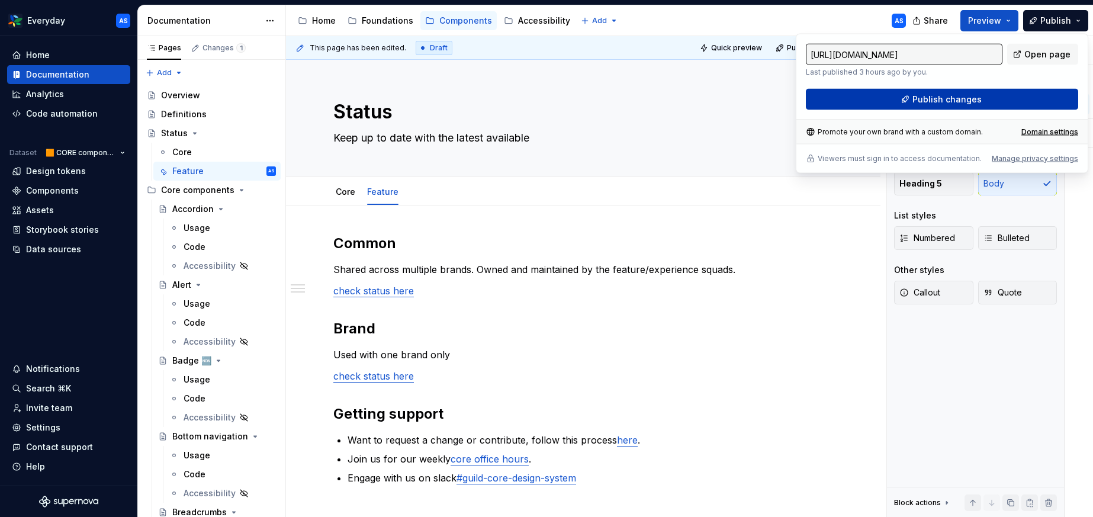
click at [988, 97] on button "Publish changes" at bounding box center [942, 99] width 272 height 21
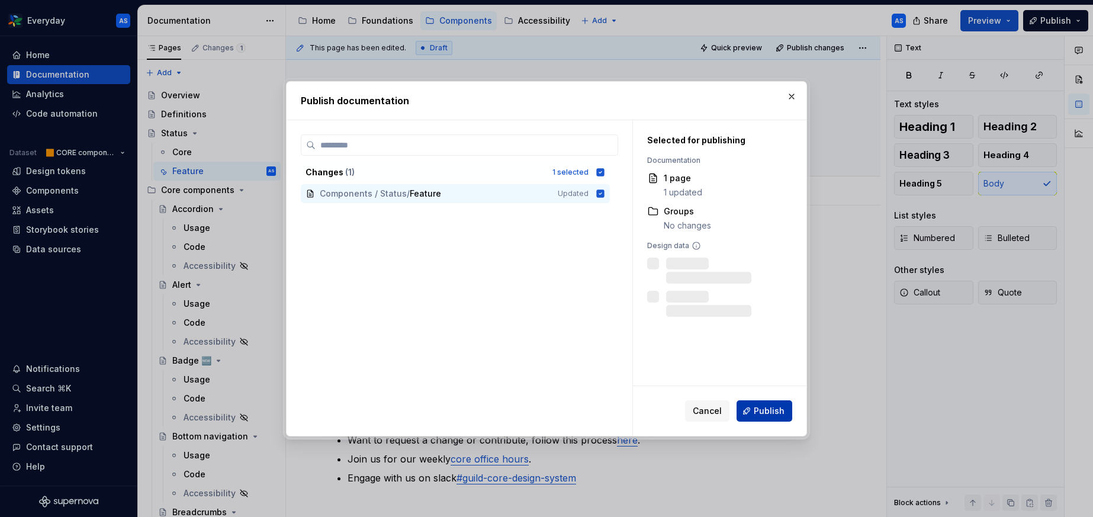
click at [772, 404] on button "Publish" at bounding box center [764, 410] width 56 height 21
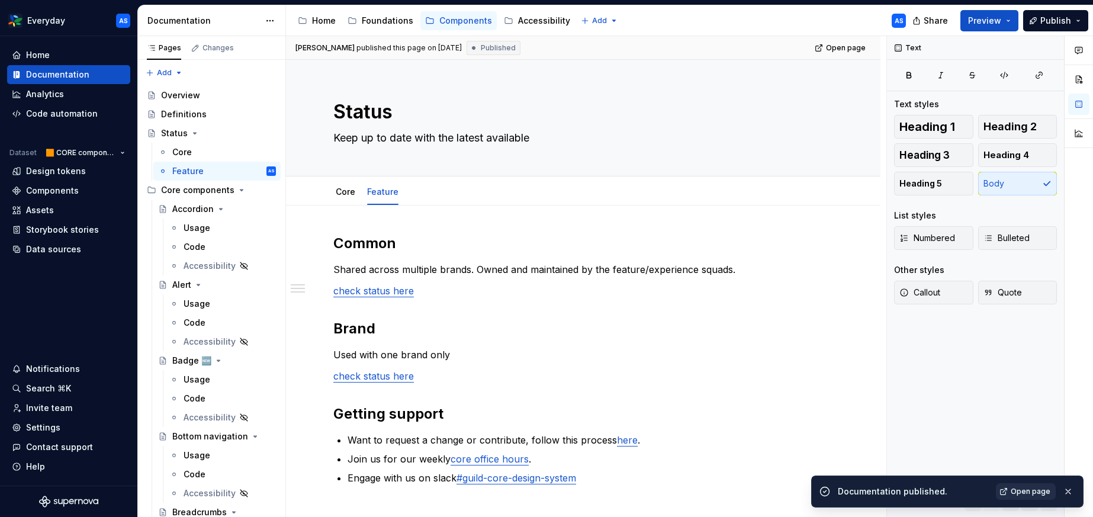
click at [1021, 488] on span "Open page" at bounding box center [1030, 491] width 40 height 9
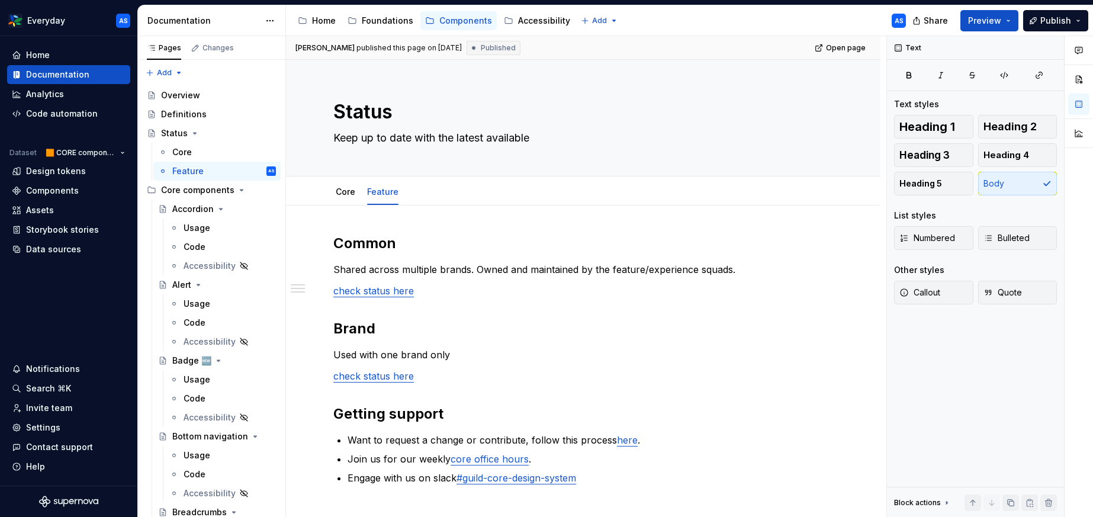
type textarea "*"
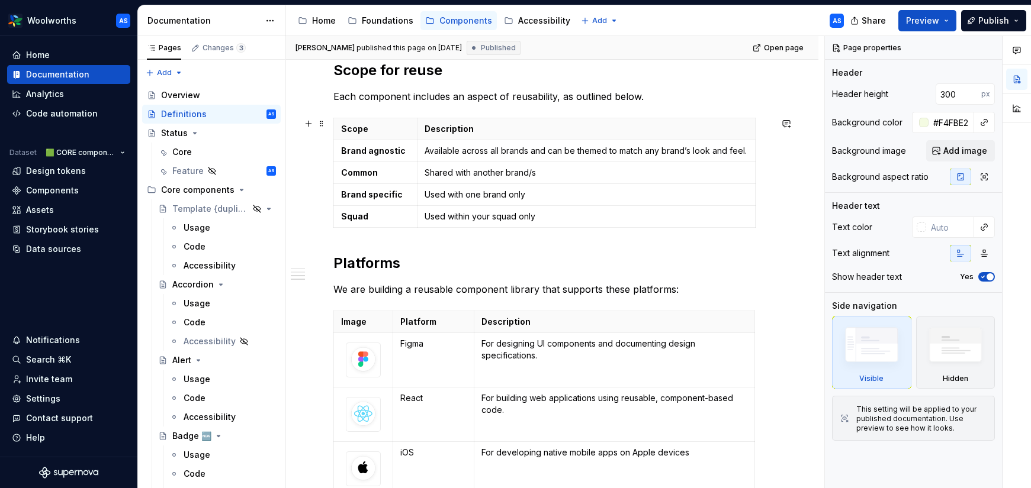
scroll to position [619, 0]
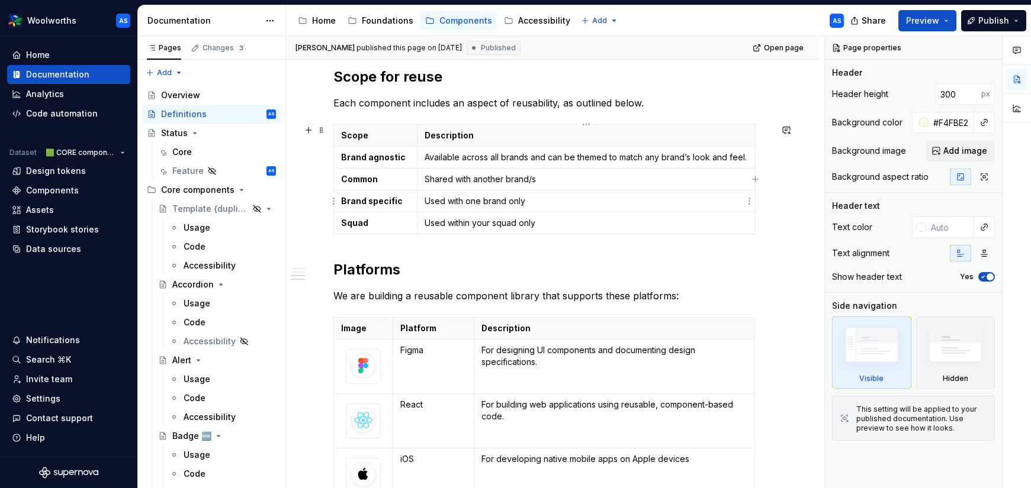
click at [459, 199] on p "Used with one brand only" at bounding box center [585, 201] width 323 height 12
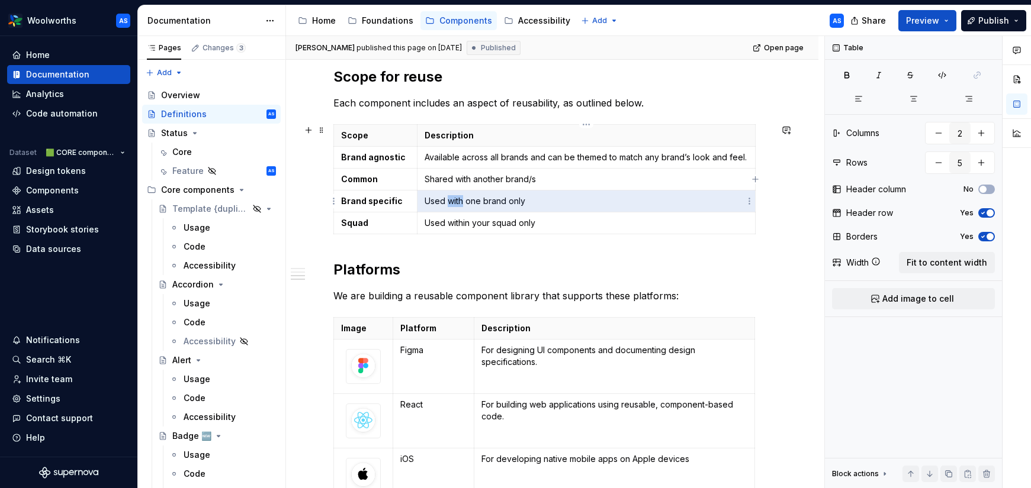
click at [459, 199] on p "Used with one brand only" at bounding box center [585, 201] width 323 height 12
click at [228, 170] on div "Feature AS" at bounding box center [224, 171] width 104 height 17
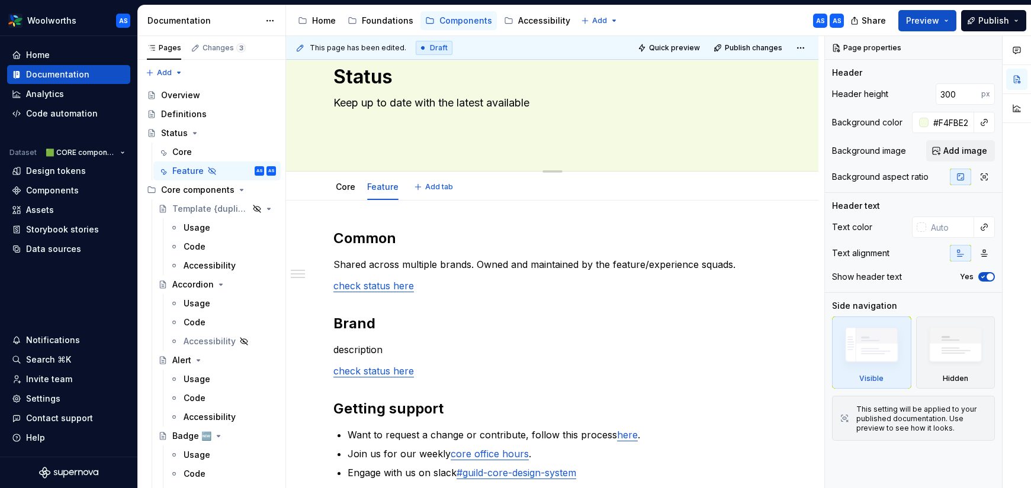
scroll to position [133, 0]
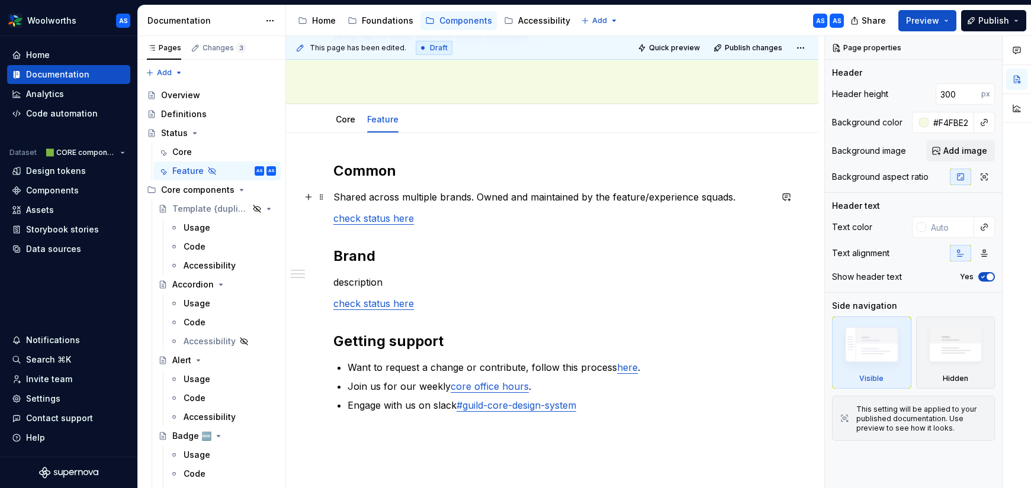
click at [497, 194] on p "Shared across multiple brands. Owned and maintained by the feature/experience s…" at bounding box center [551, 197] width 437 height 14
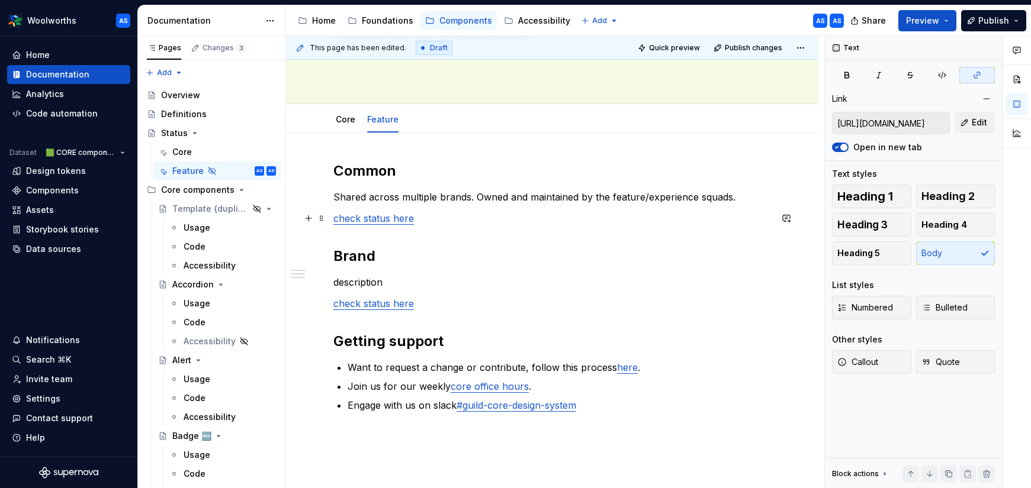
click at [401, 220] on link "check status here" at bounding box center [373, 219] width 81 height 12
click at [384, 309] on link "check status here" at bounding box center [373, 304] width 81 height 12
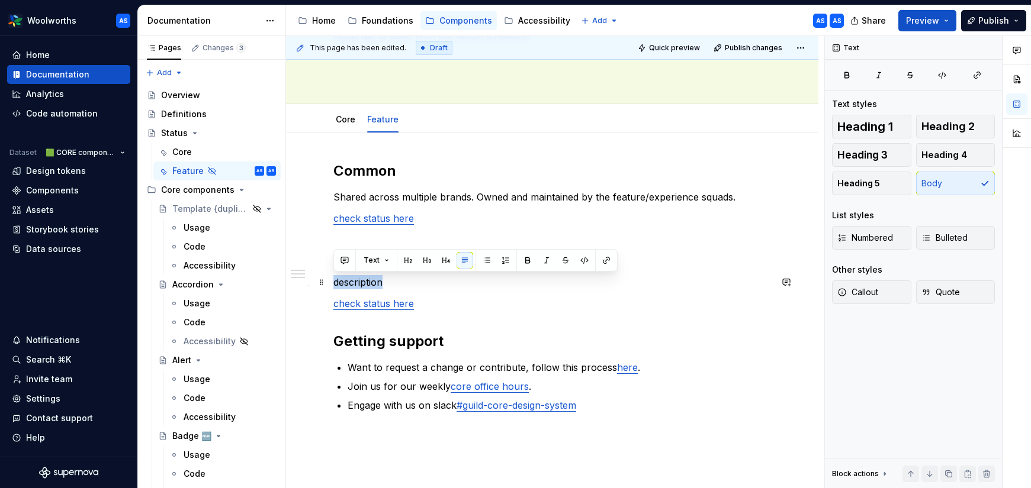
drag, startPoint x: 391, startPoint y: 281, endPoint x: 334, endPoint y: 276, distance: 56.4
click at [334, 276] on p "description" at bounding box center [551, 282] width 437 height 14
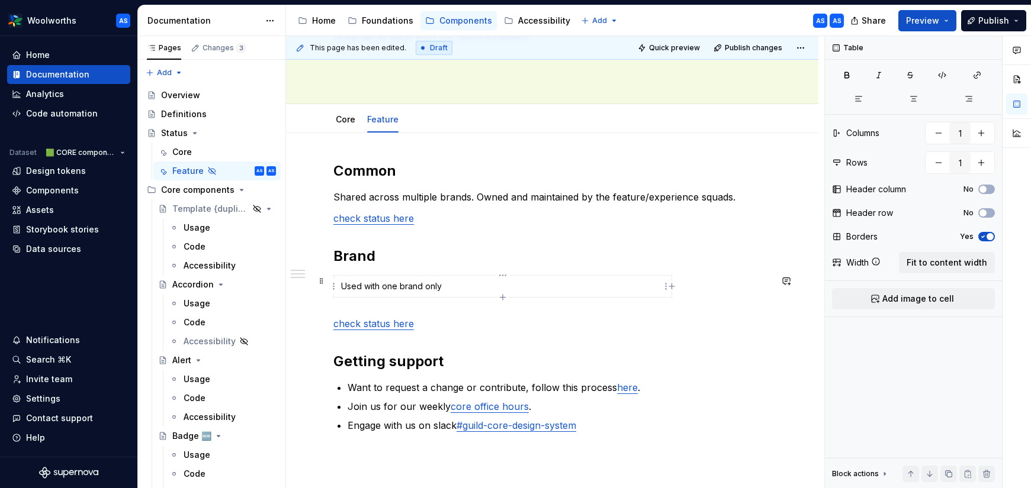
click at [431, 286] on p "Used with one brand only" at bounding box center [502, 287] width 323 height 12
drag, startPoint x: 435, startPoint y: 287, endPoint x: 337, endPoint y: 285, distance: 97.1
click at [337, 285] on td "Used with one brand only" at bounding box center [503, 287] width 338 height 22
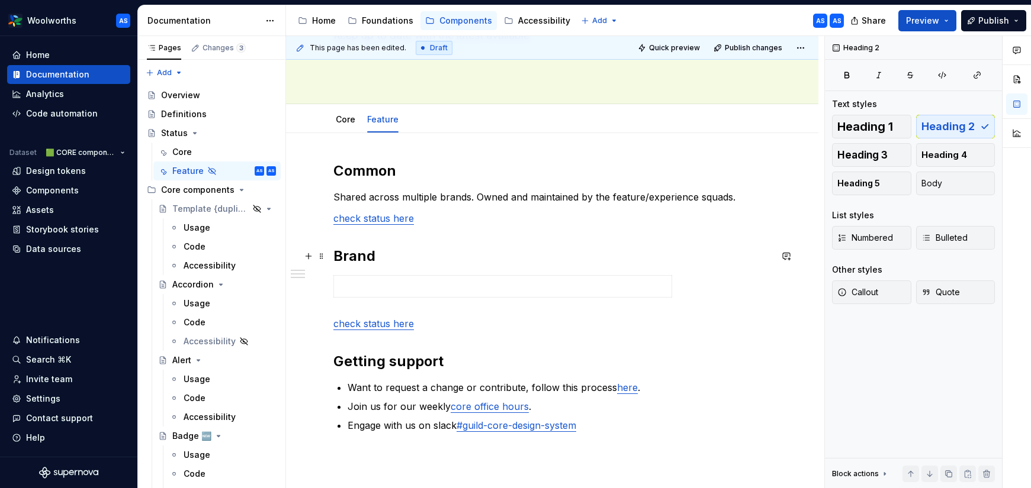
click at [394, 253] on h2 "Brand" at bounding box center [551, 256] width 437 height 19
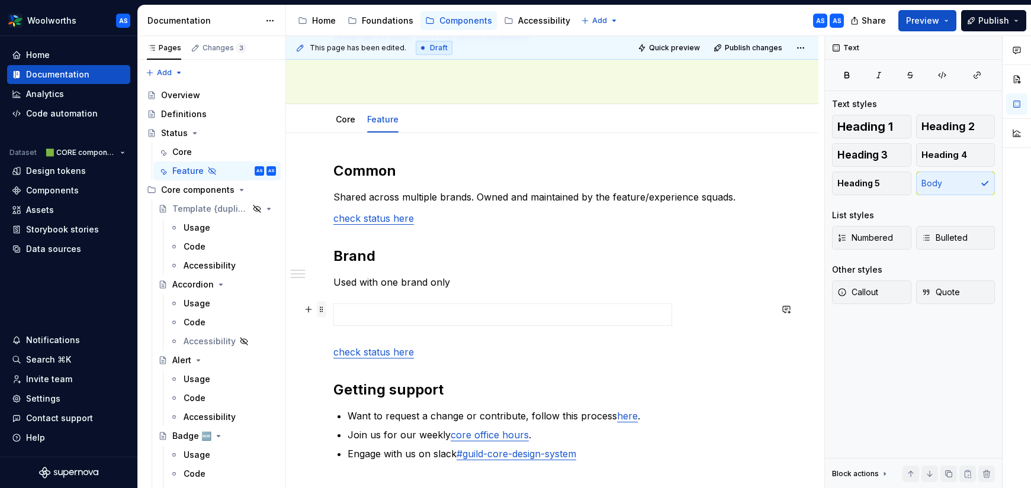
click at [324, 311] on span at bounding box center [321, 309] width 9 height 17
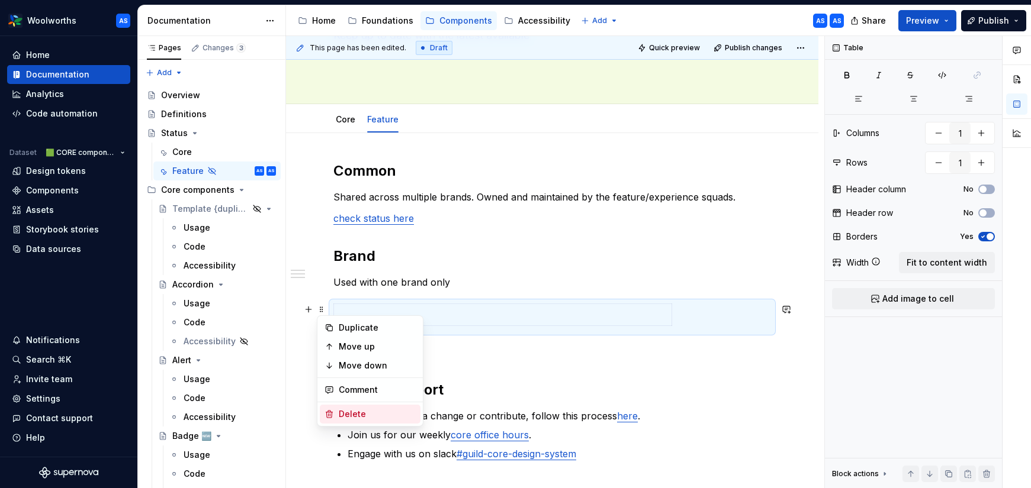
click at [364, 416] on div "Delete" at bounding box center [377, 414] width 77 height 12
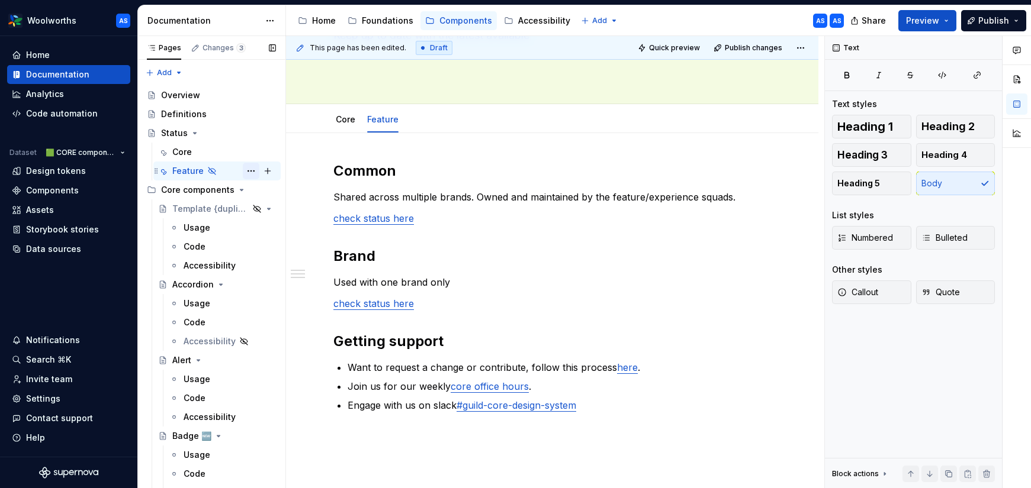
click at [249, 171] on button "Page tree" at bounding box center [251, 171] width 17 height 17
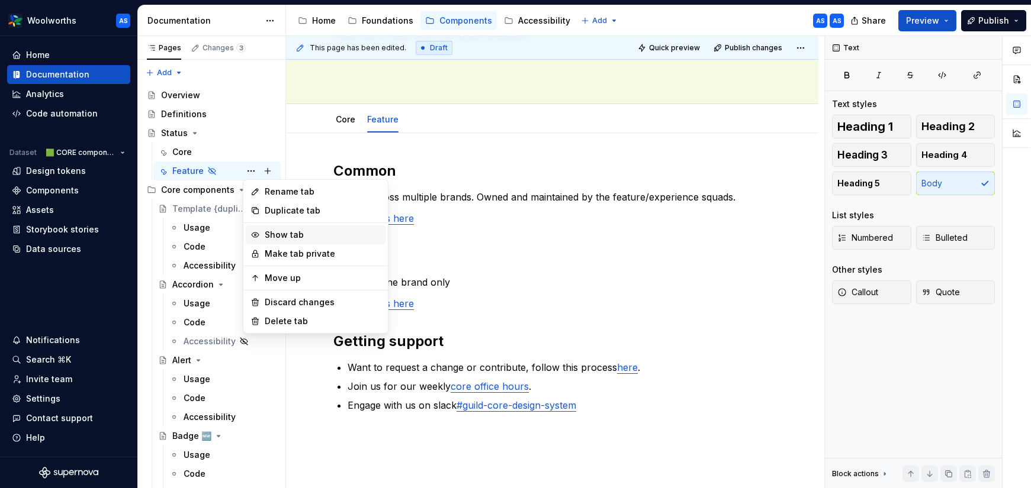
click at [277, 234] on div "Show tab" at bounding box center [323, 235] width 116 height 12
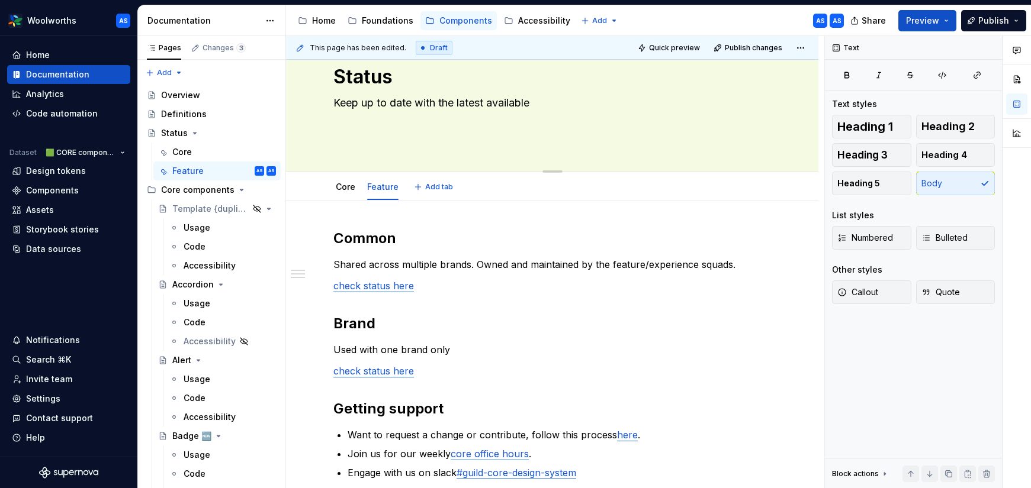
scroll to position [0, 0]
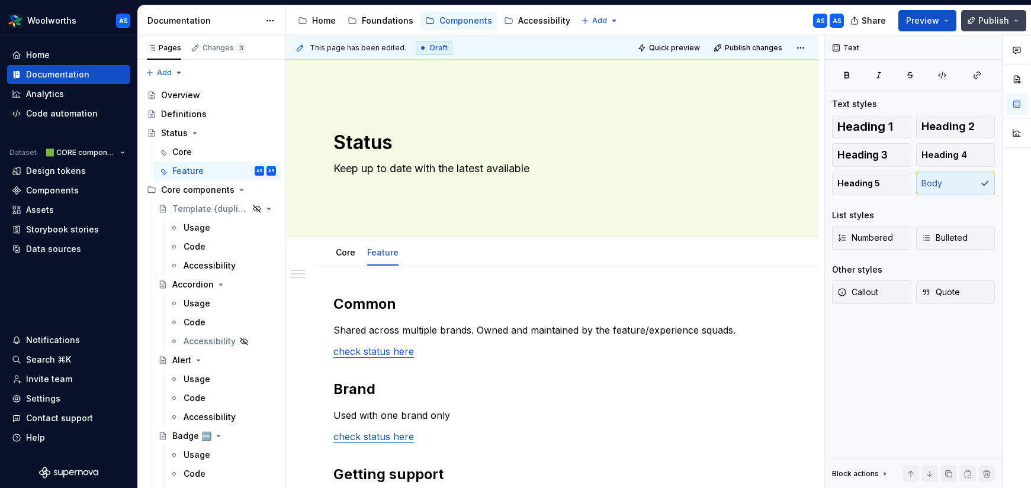
click at [1015, 21] on button "Publish" at bounding box center [993, 20] width 65 height 21
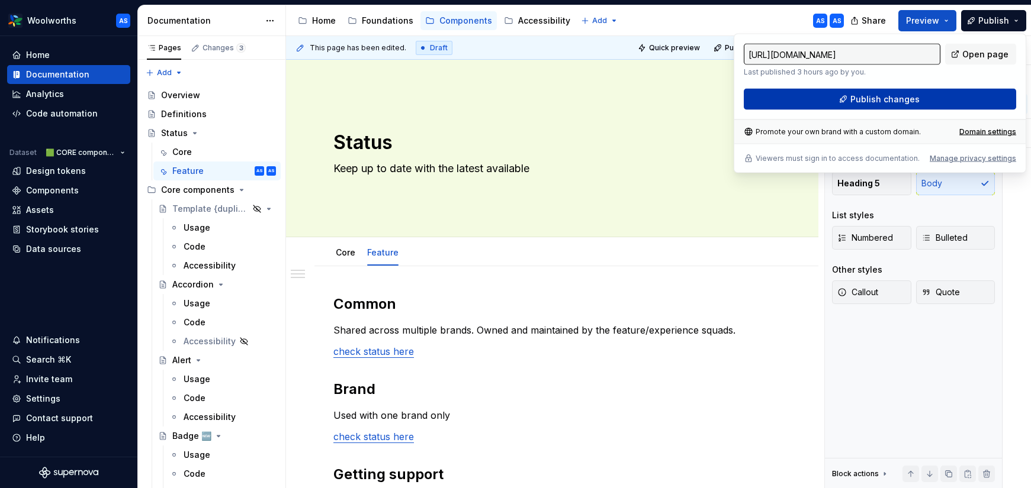
click at [976, 100] on button "Publish changes" at bounding box center [880, 99] width 272 height 21
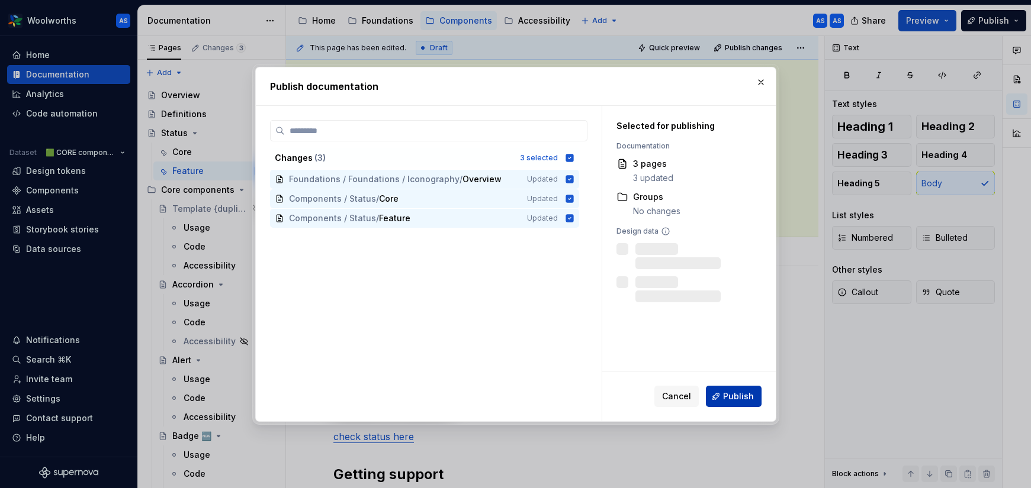
click at [735, 398] on span "Publish" at bounding box center [738, 397] width 31 height 12
click at [739, 400] on div "Cancel Publish" at bounding box center [707, 396] width 107 height 21
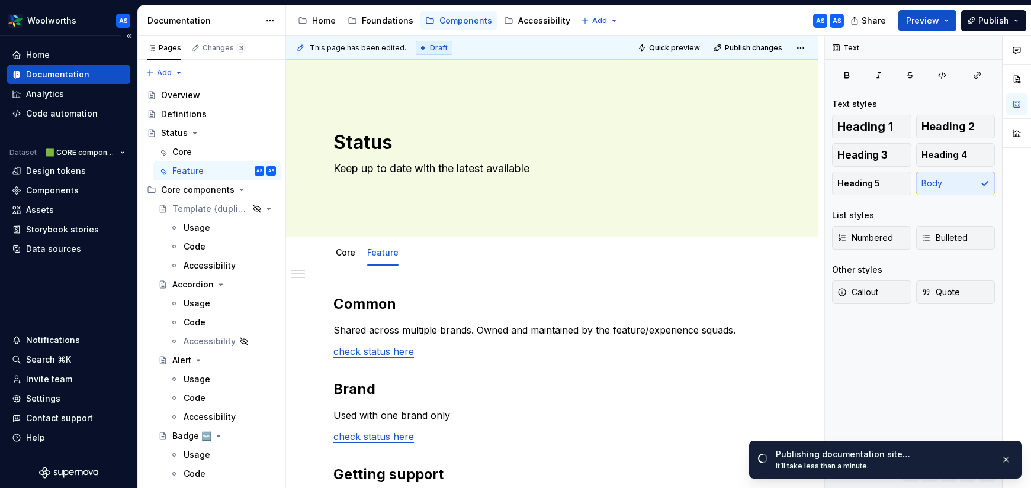
type textarea "*"
